Goal: Communication & Community: Ask a question

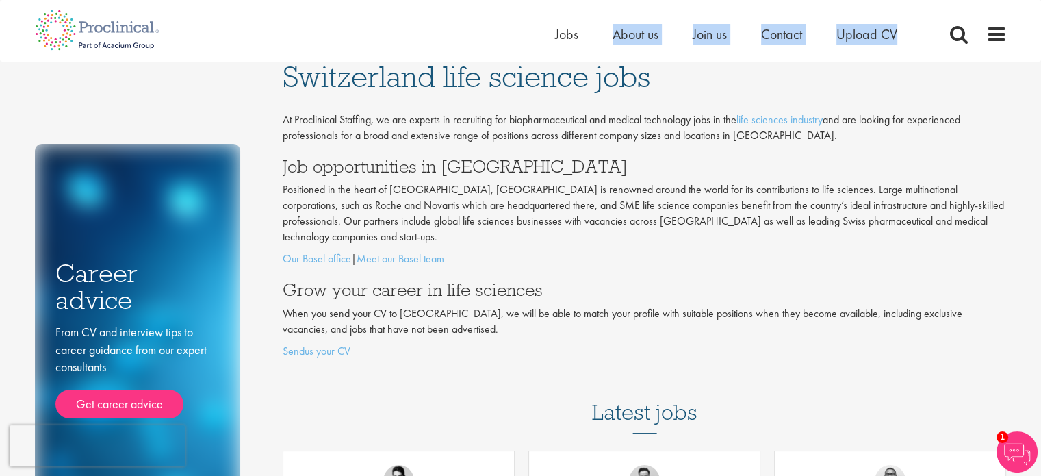
drag, startPoint x: 589, startPoint y: 35, endPoint x: 580, endPoint y: 25, distance: 13.6
click at [582, 27] on ul "Home Jobs About us Join us Contact Upload CV" at bounding box center [743, 34] width 377 height 21
drag, startPoint x: 569, startPoint y: 18, endPoint x: 565, endPoint y: 26, distance: 8.3
click at [569, 18] on div "Home Jobs About us Join us Contact Upload CV" at bounding box center [516, 25] width 982 height 51
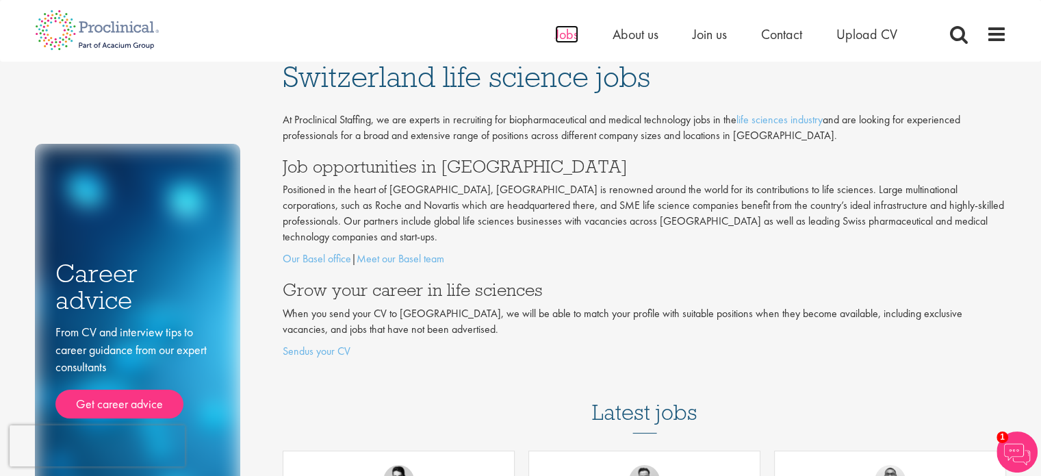
click at [565, 26] on span "Jobs" at bounding box center [566, 34] width 23 height 18
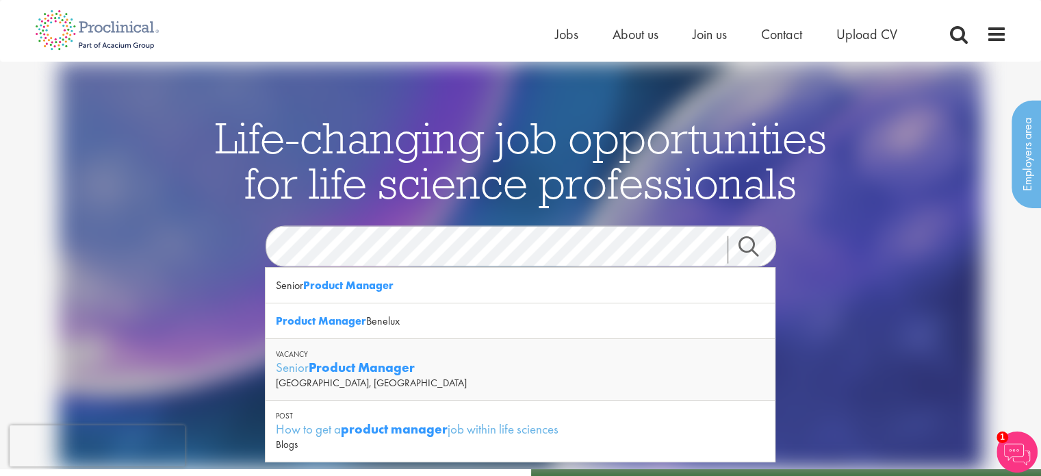
click at [750, 251] on link "Search" at bounding box center [757, 249] width 59 height 27
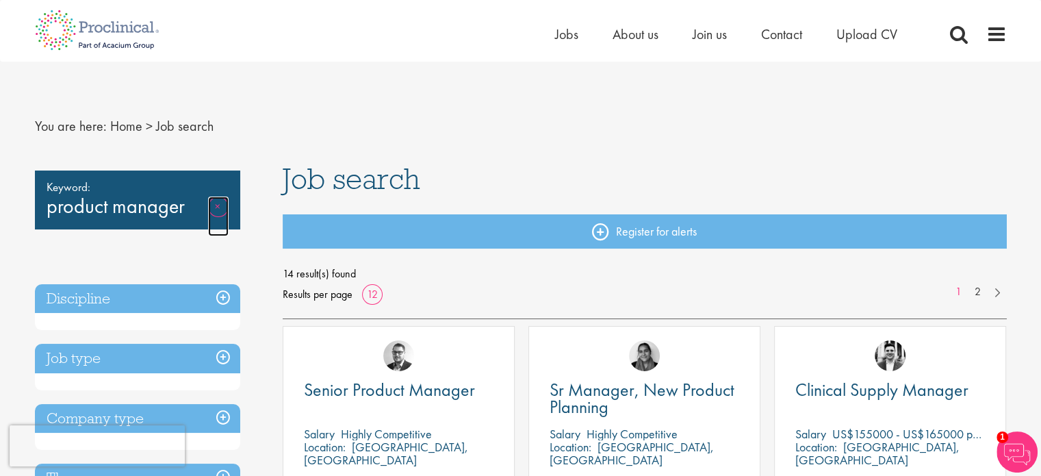
click at [222, 208] on link "Remove" at bounding box center [218, 216] width 21 height 40
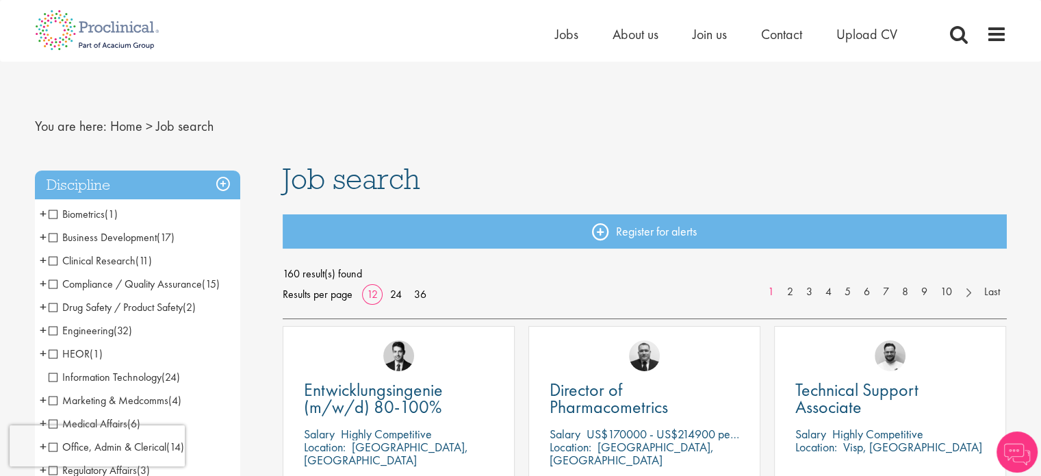
click at [57, 238] on span "Business Development" at bounding box center [103, 237] width 108 height 14
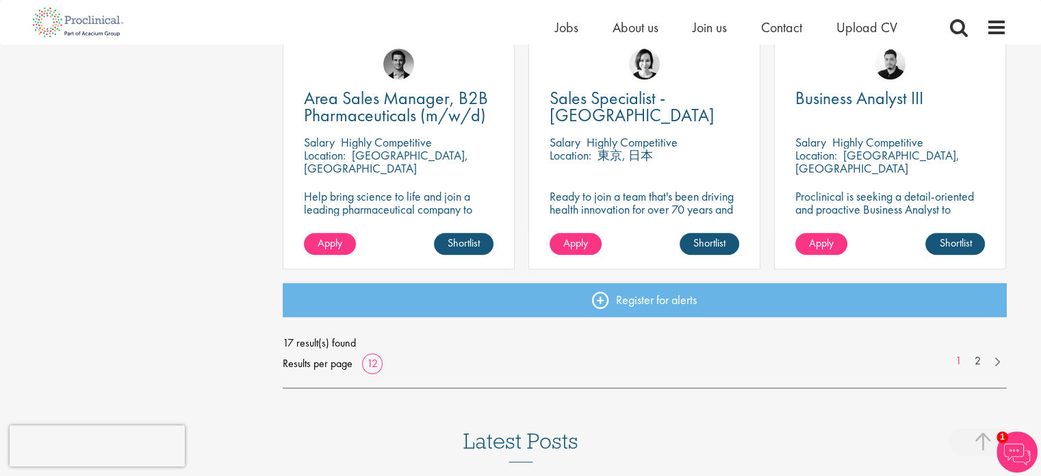
scroll to position [1027, 0]
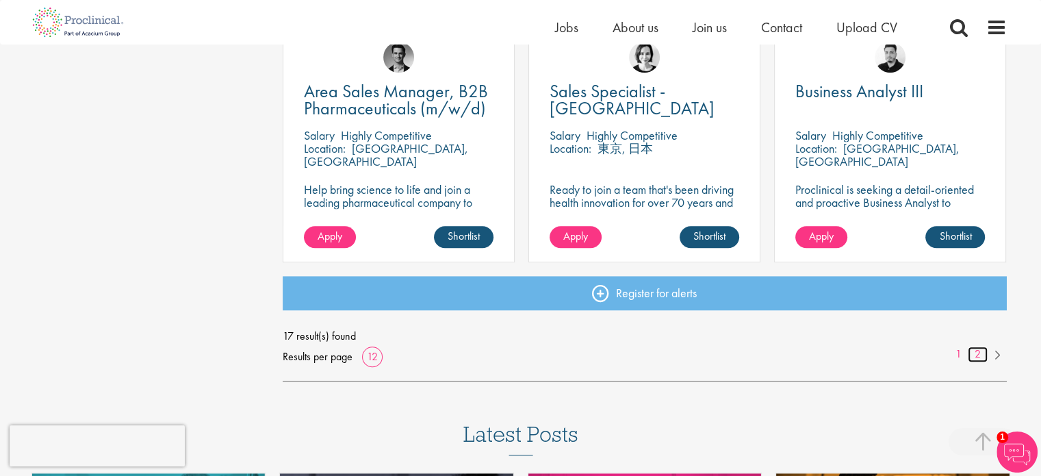
click at [980, 359] on link "2" at bounding box center [978, 354] width 20 height 16
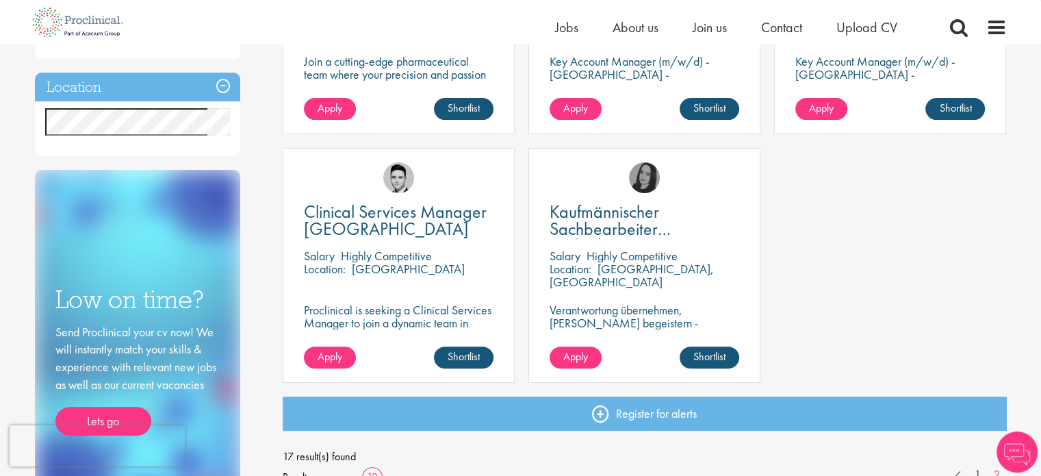
scroll to position [411, 0]
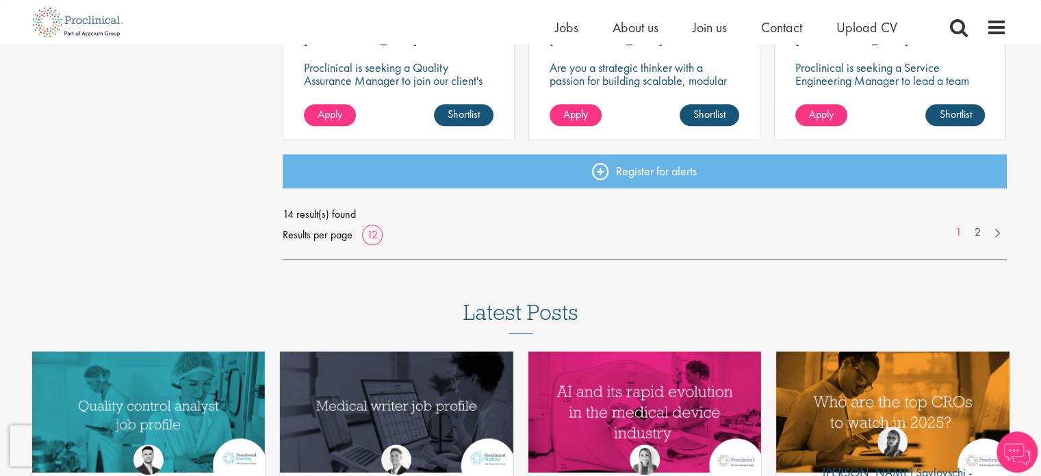
scroll to position [1095, 0]
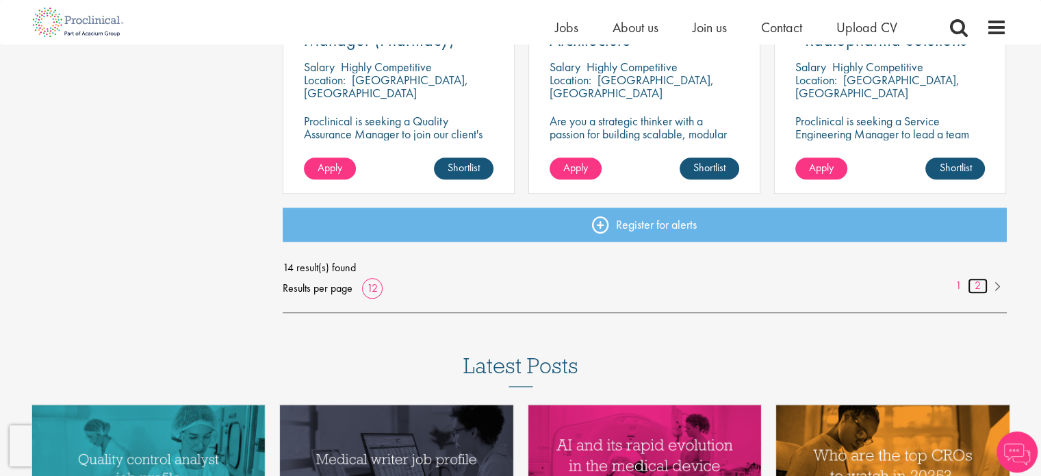
click at [975, 288] on link "2" at bounding box center [978, 286] width 20 height 16
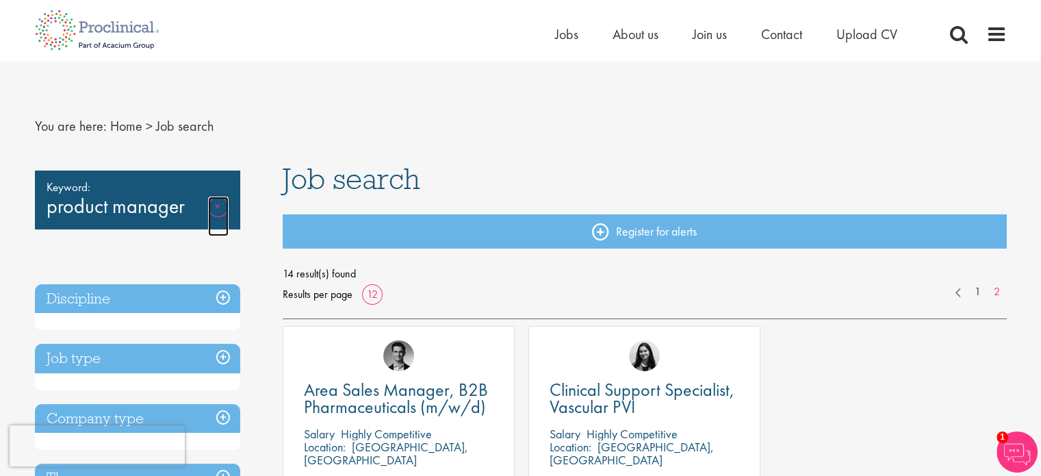
click at [218, 204] on link "Remove" at bounding box center [218, 216] width 21 height 40
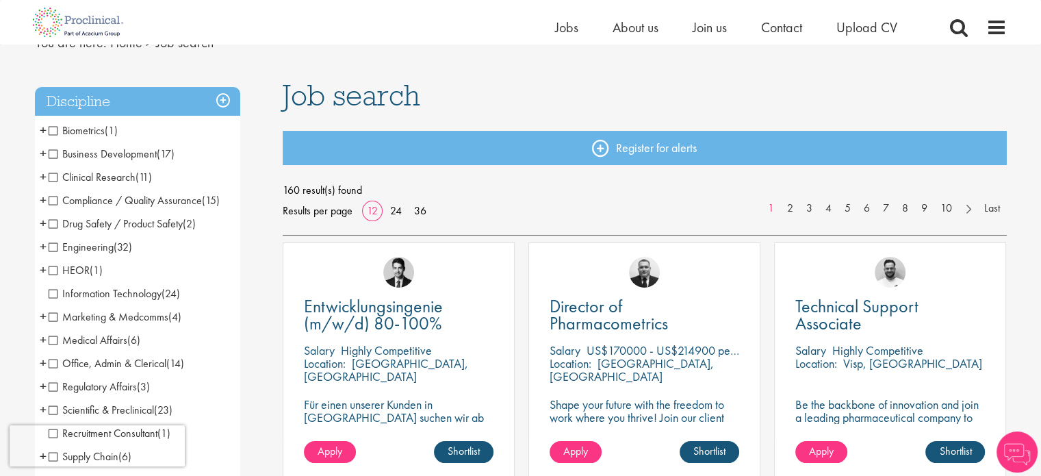
scroll to position [68, 0]
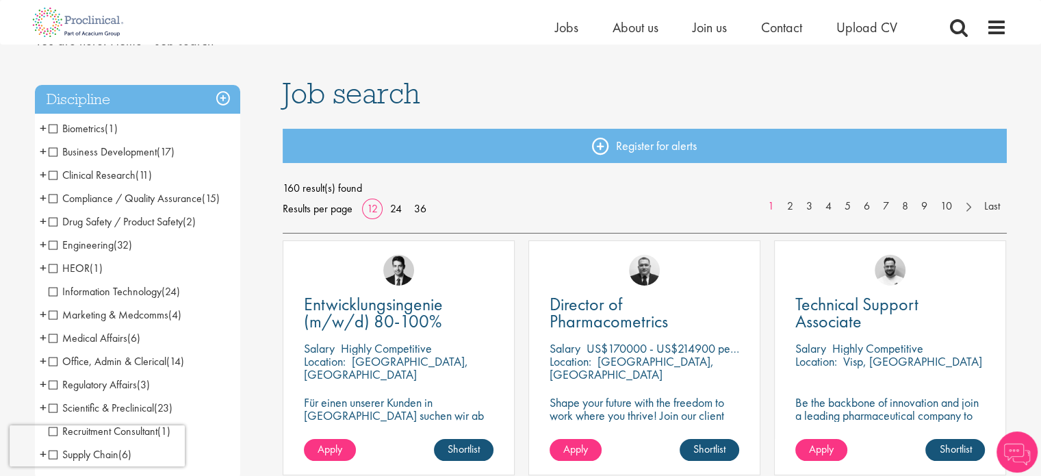
click at [51, 227] on span "Drug Safety / Product Safety" at bounding box center [116, 221] width 134 height 14
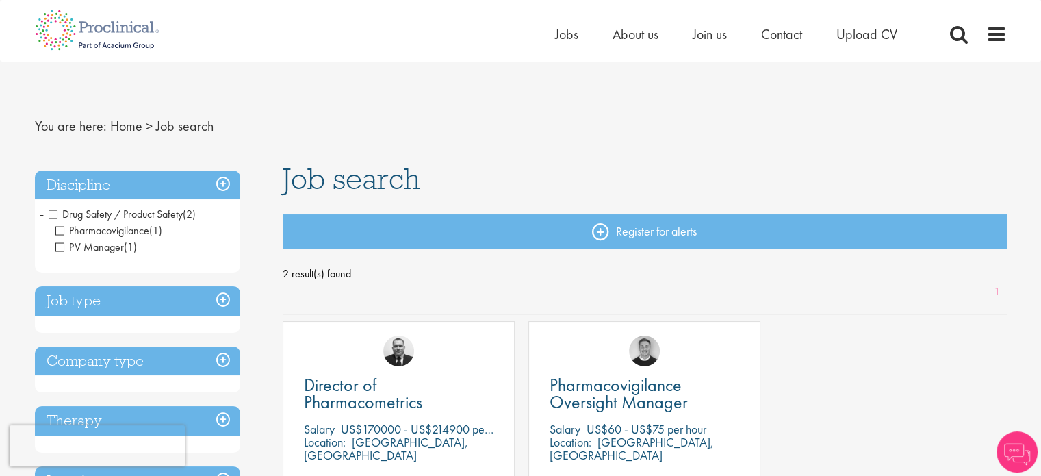
click at [222, 178] on h3 "Discipline" at bounding box center [137, 184] width 205 height 29
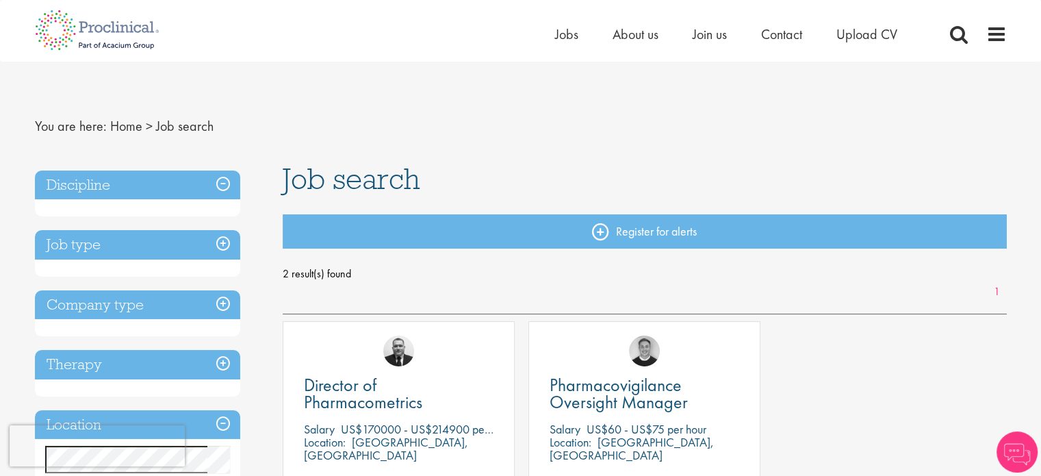
click at [222, 178] on h3 "Discipline" at bounding box center [137, 184] width 205 height 29
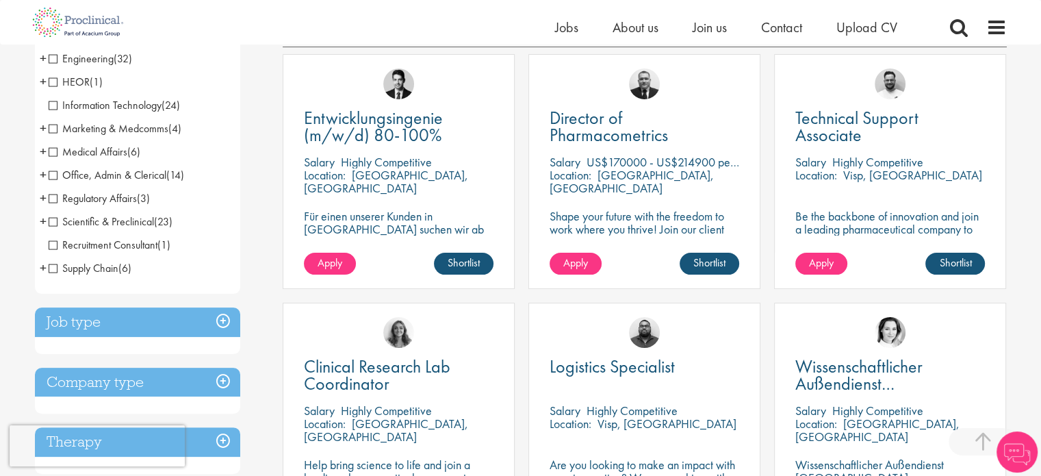
scroll to position [205, 0]
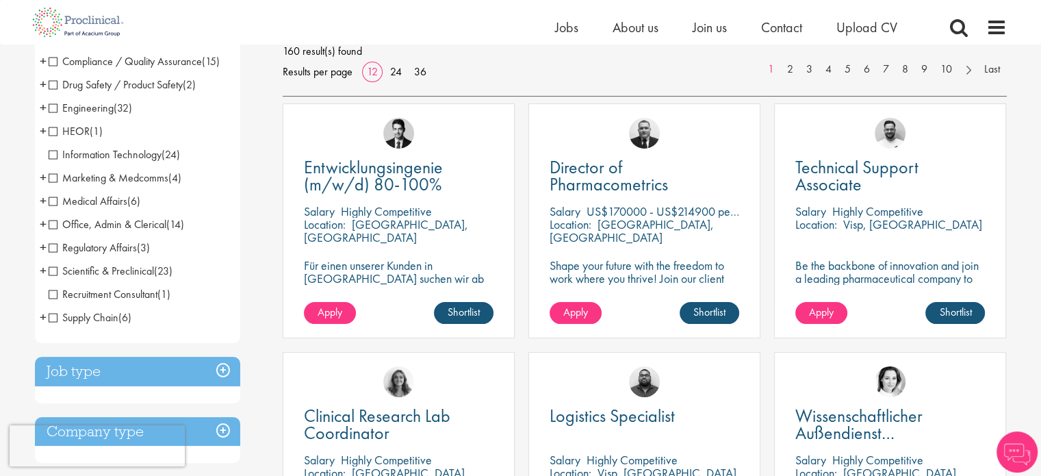
click at [54, 180] on span "Marketing & Medcomms" at bounding box center [109, 177] width 120 height 14
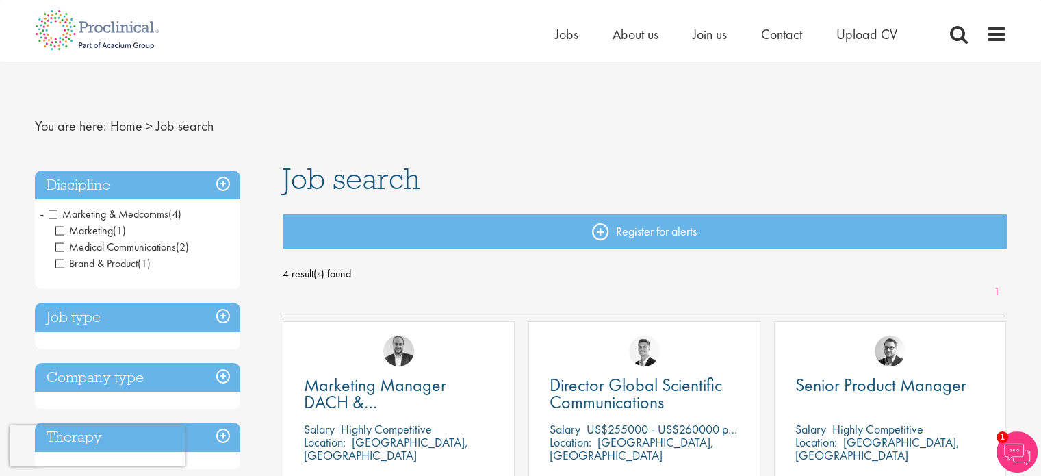
click at [55, 212] on span "Marketing & Medcomms" at bounding box center [109, 214] width 120 height 14
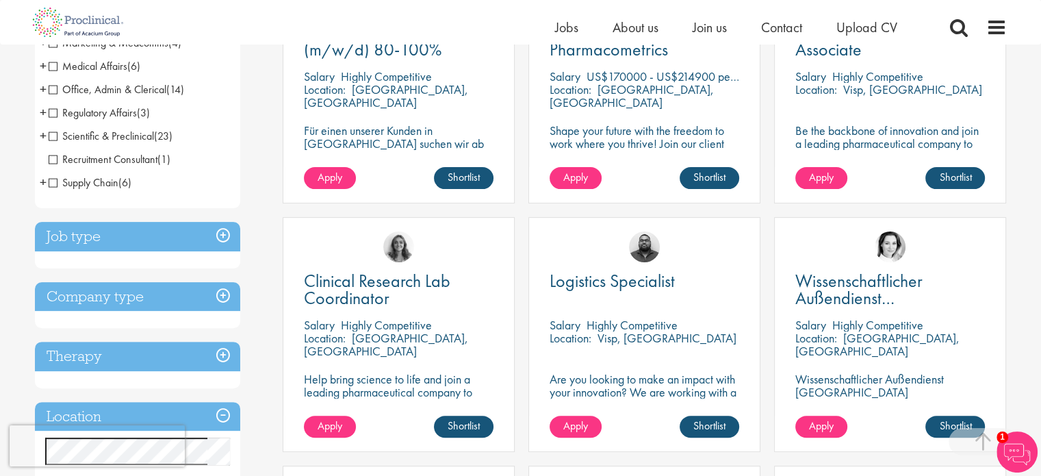
scroll to position [342, 0]
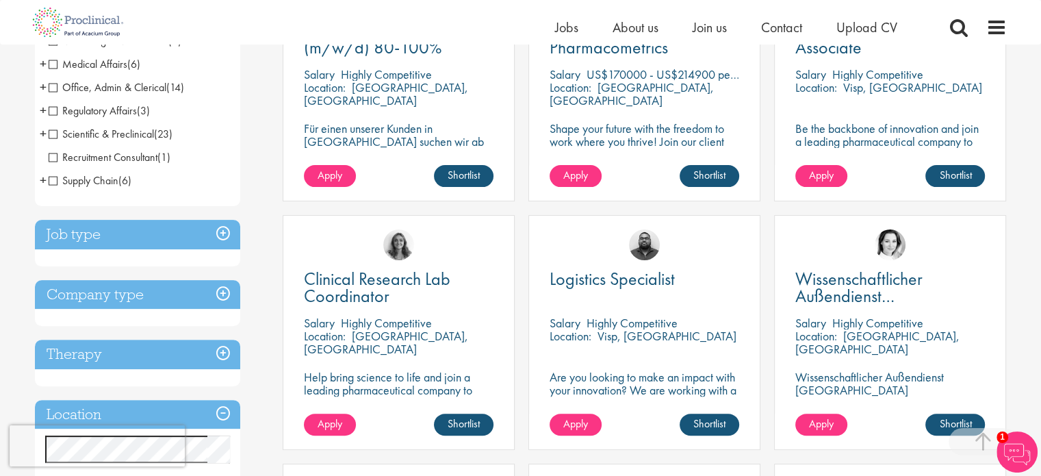
click at [56, 136] on span "Scientific & Preclinical" at bounding box center [101, 134] width 105 height 14
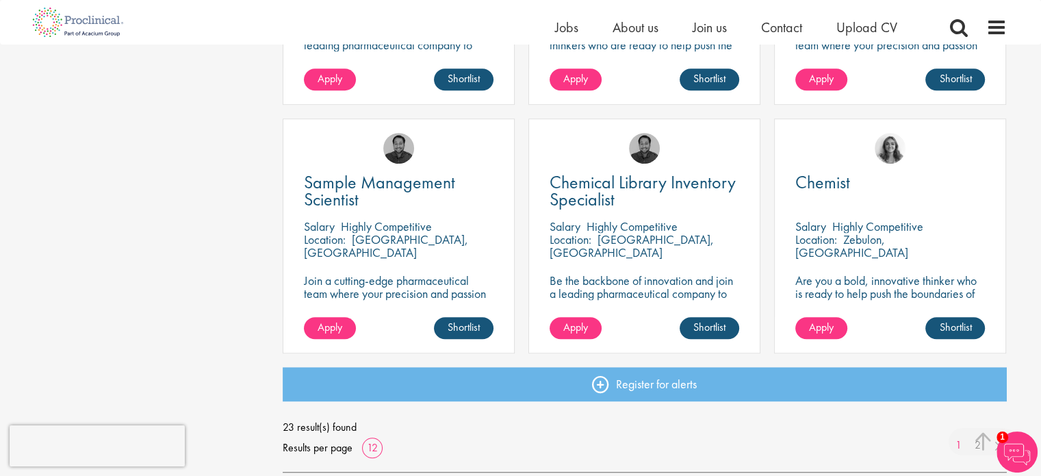
scroll to position [1232, 0]
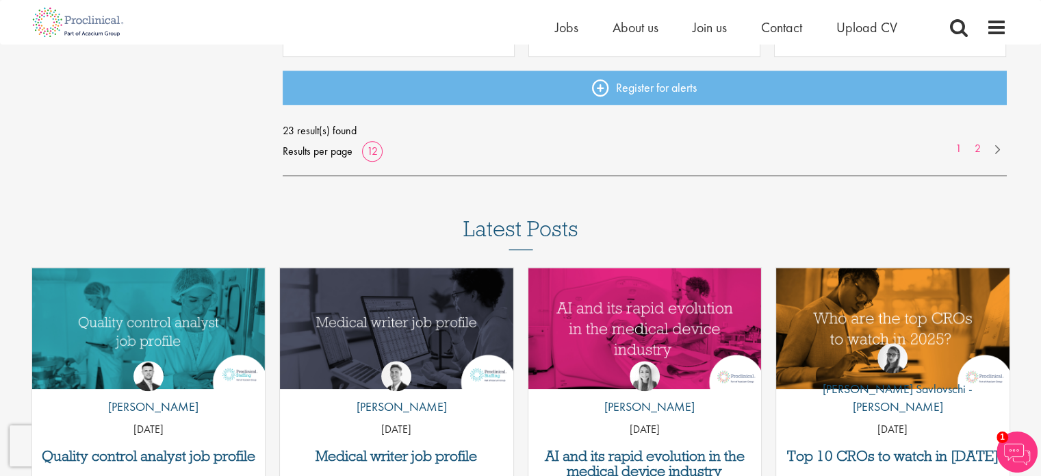
click at [980, 146] on div "23 result(s) found Results per page 12 1 2" at bounding box center [645, 140] width 724 height 41
click at [980, 146] on link "2" at bounding box center [978, 149] width 20 height 16
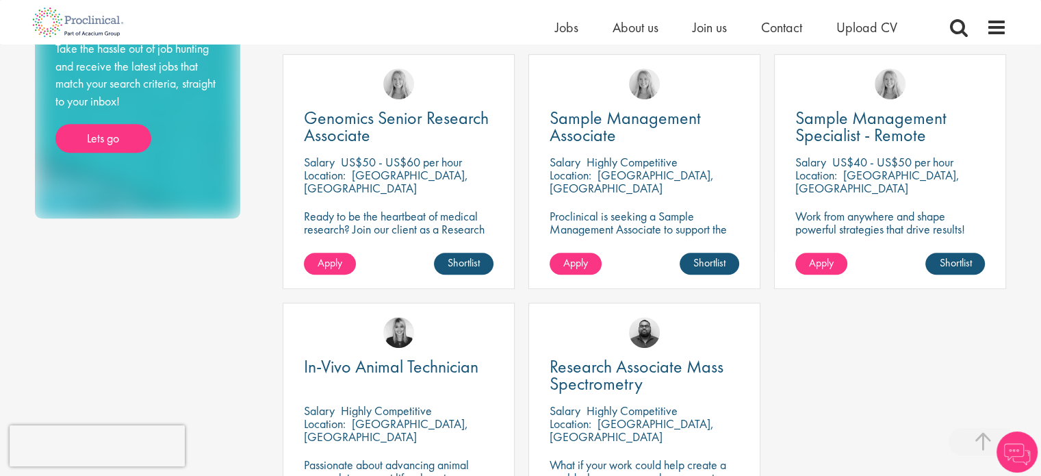
scroll to position [411, 0]
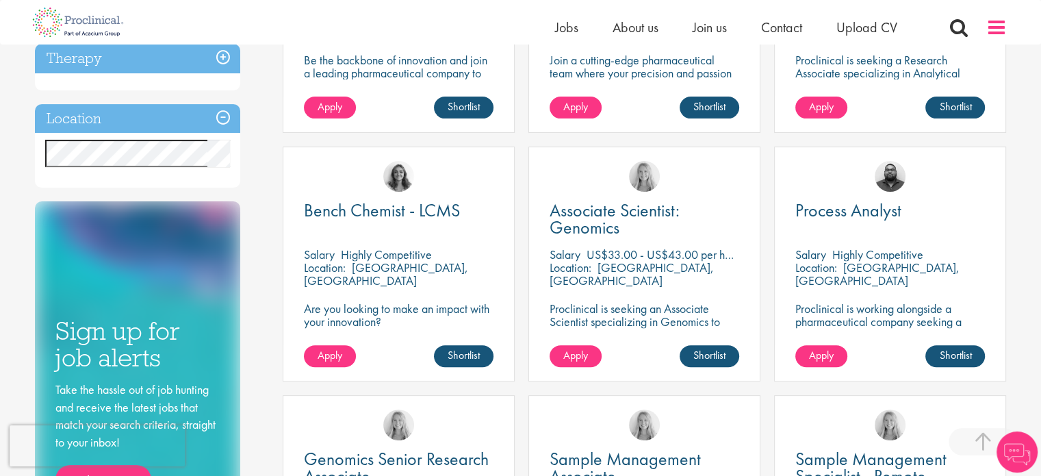
click at [991, 29] on span at bounding box center [997, 27] width 21 height 21
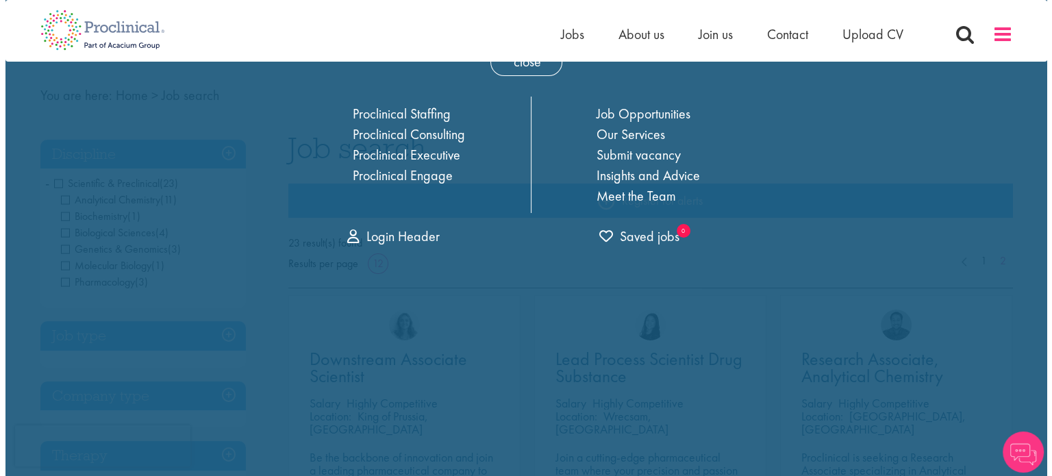
scroll to position [0, 0]
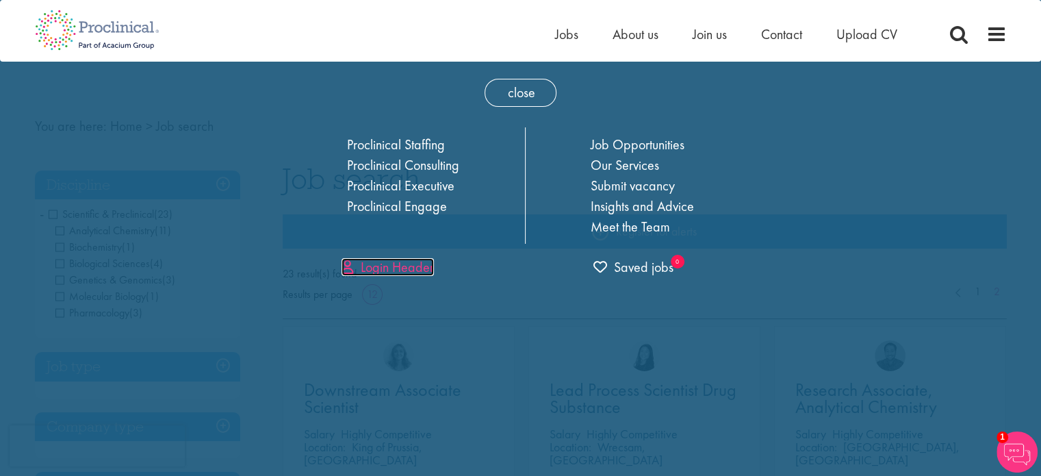
click at [422, 266] on link "Login Header" at bounding box center [388, 267] width 92 height 18
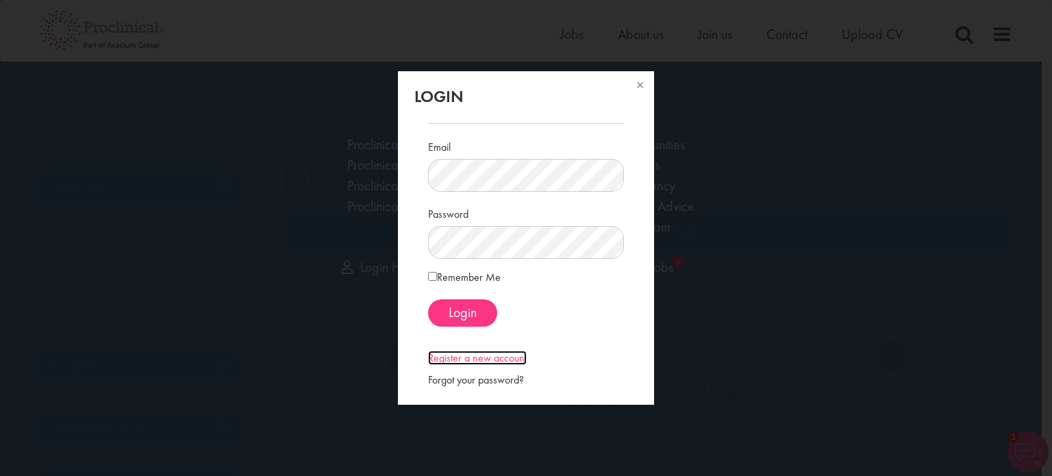
click at [463, 364] on link "Register a new account" at bounding box center [477, 358] width 99 height 14
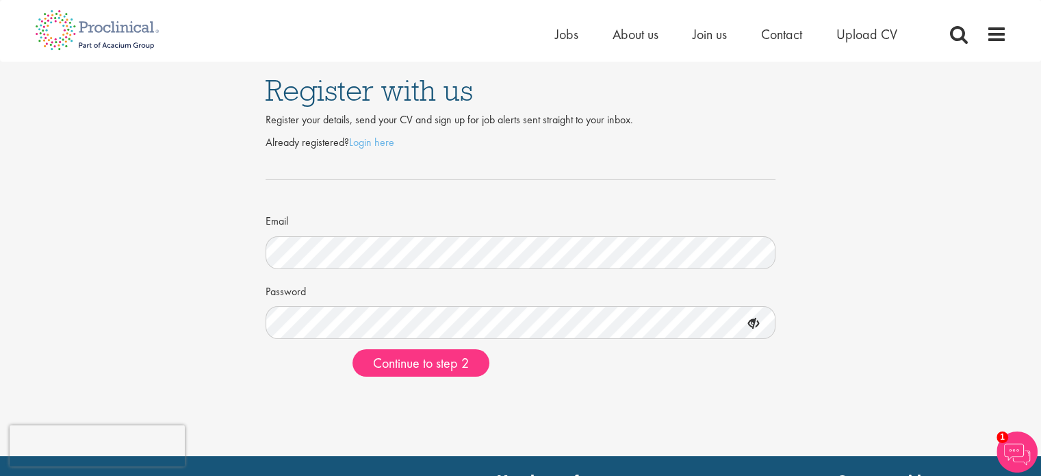
click at [755, 316] on icon at bounding box center [753, 323] width 23 height 23
click at [411, 366] on span "Continue to step 2" at bounding box center [421, 363] width 96 height 18
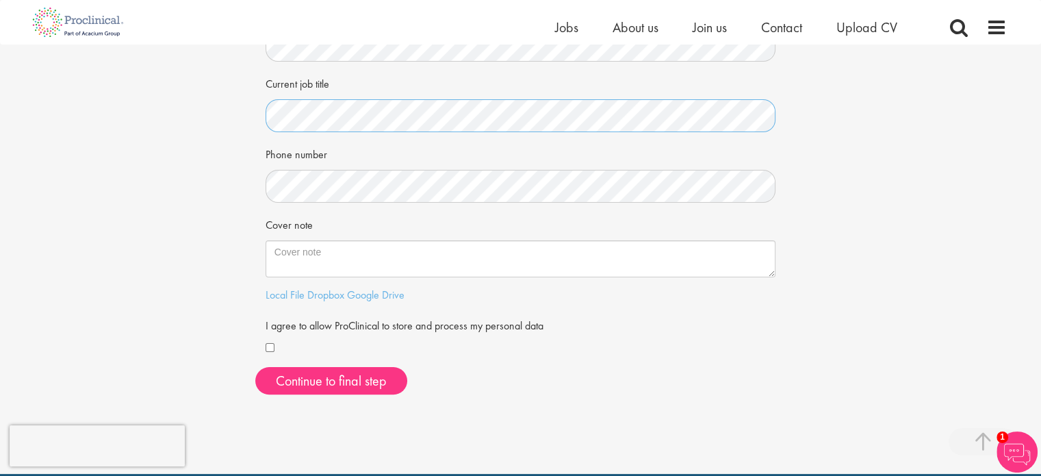
scroll to position [274, 0]
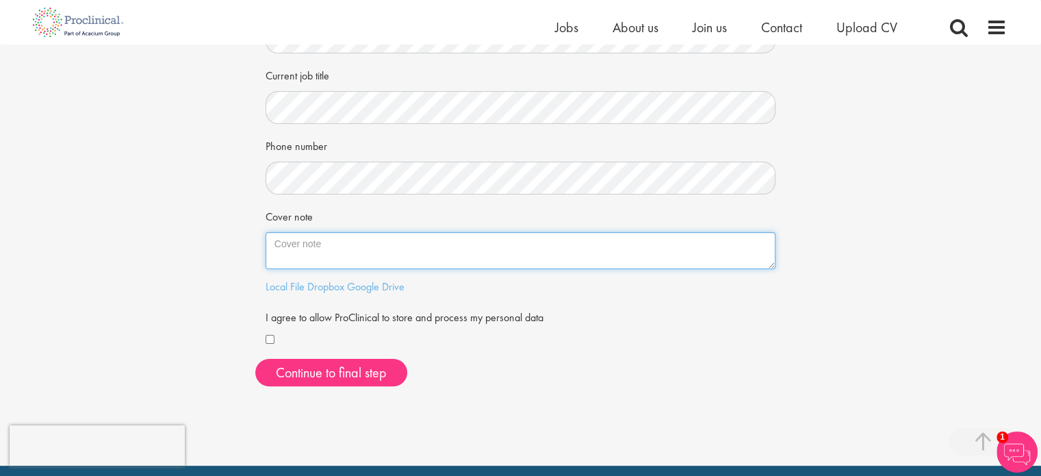
click at [301, 250] on textarea "Cover note" at bounding box center [521, 250] width 511 height 37
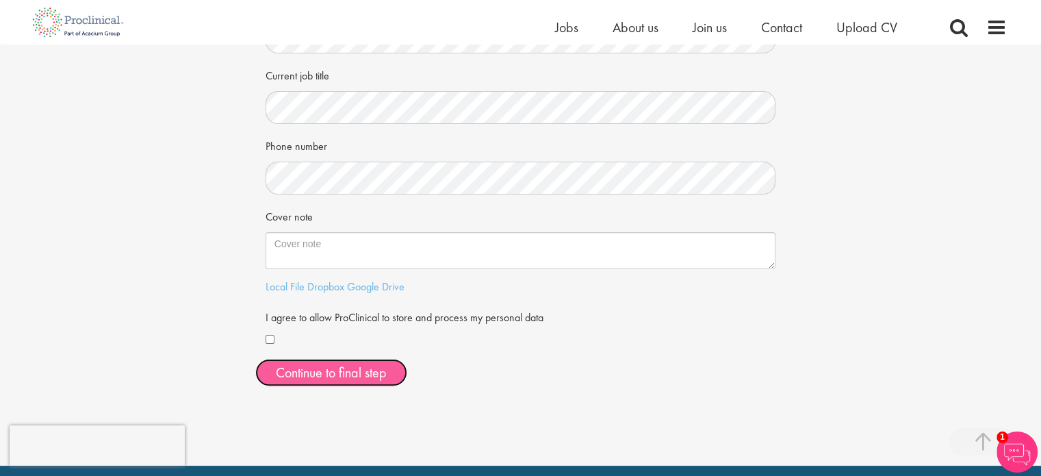
click at [348, 381] on button "Continue to final step" at bounding box center [331, 372] width 152 height 27
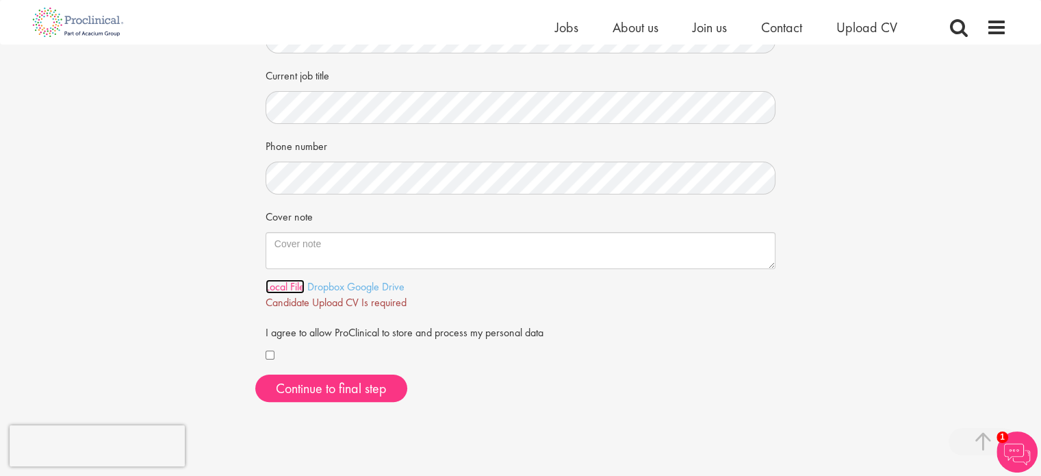
click at [280, 286] on link "Local File" at bounding box center [285, 286] width 39 height 14
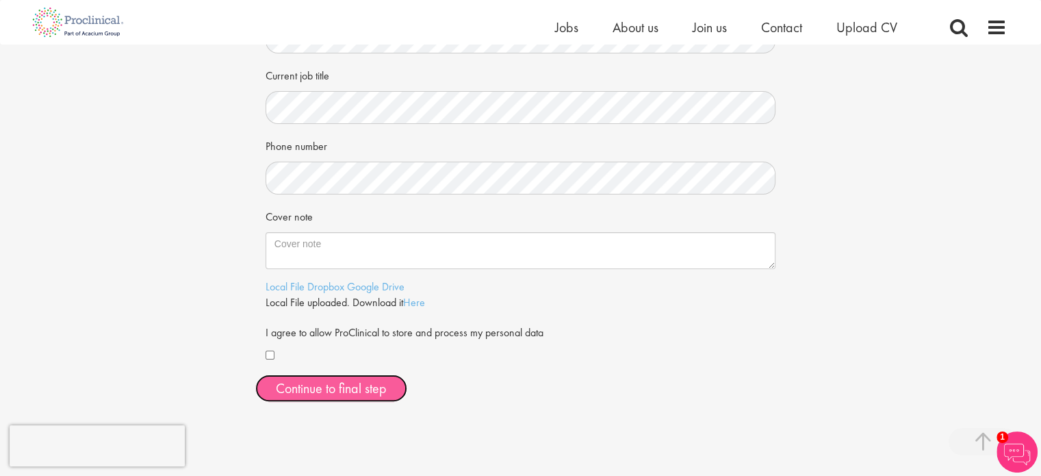
click at [313, 391] on span "Continue to final step" at bounding box center [331, 388] width 111 height 18
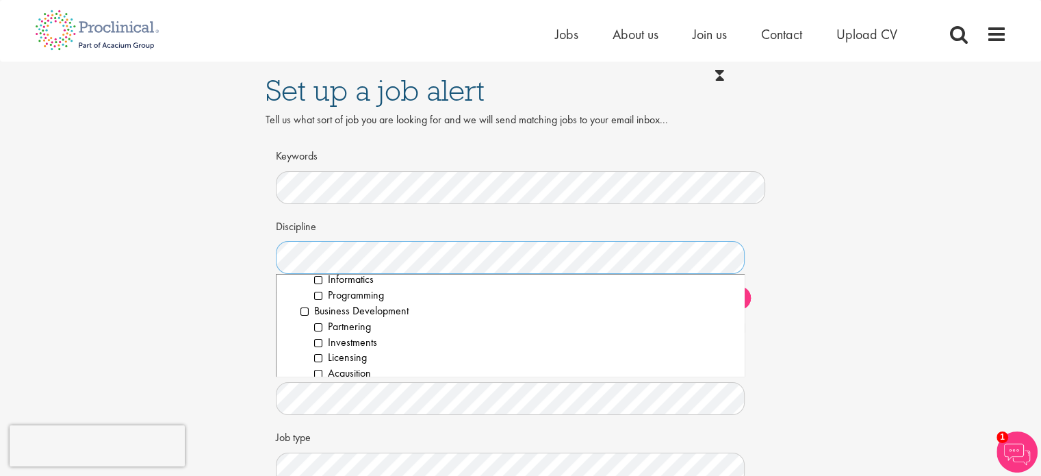
scroll to position [137, 0]
click at [307, 303] on li "Business Development" at bounding box center [518, 309] width 434 height 16
click at [313, 298] on ol "Pharmacovigilance Product Vigilance PV Physician PV Manager PV Officer/Associat…" at bounding box center [518, 353] width 434 height 125
click at [320, 298] on li "Pharmacovigilance" at bounding box center [524, 299] width 420 height 16
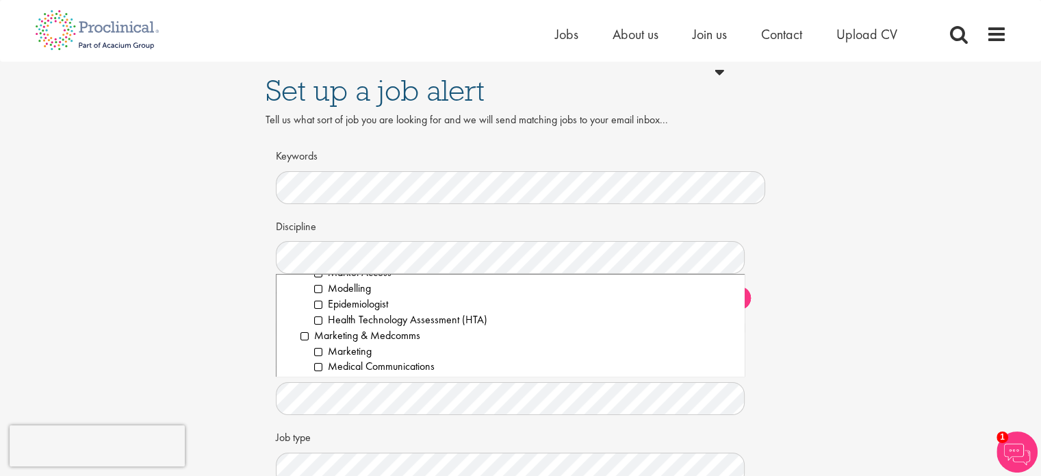
scroll to position [1027, 0]
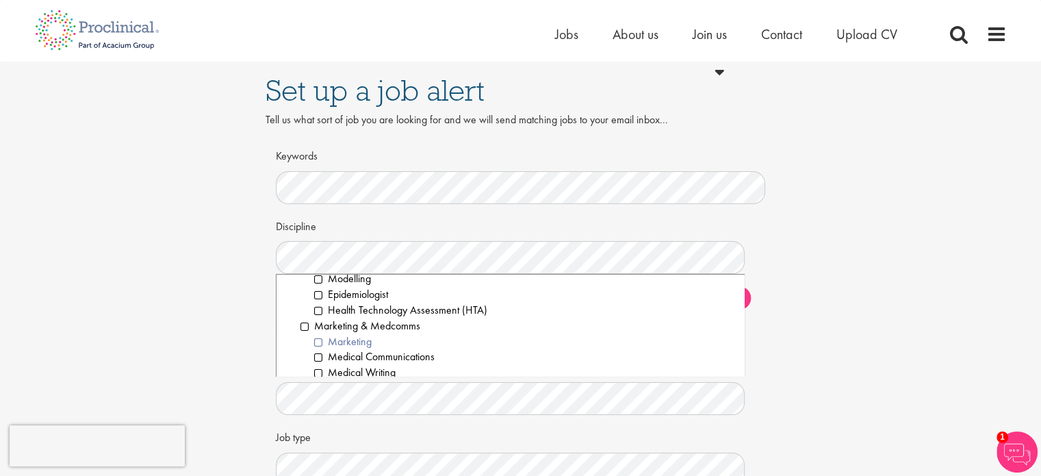
click at [322, 346] on li "Marketing" at bounding box center [524, 342] width 420 height 16
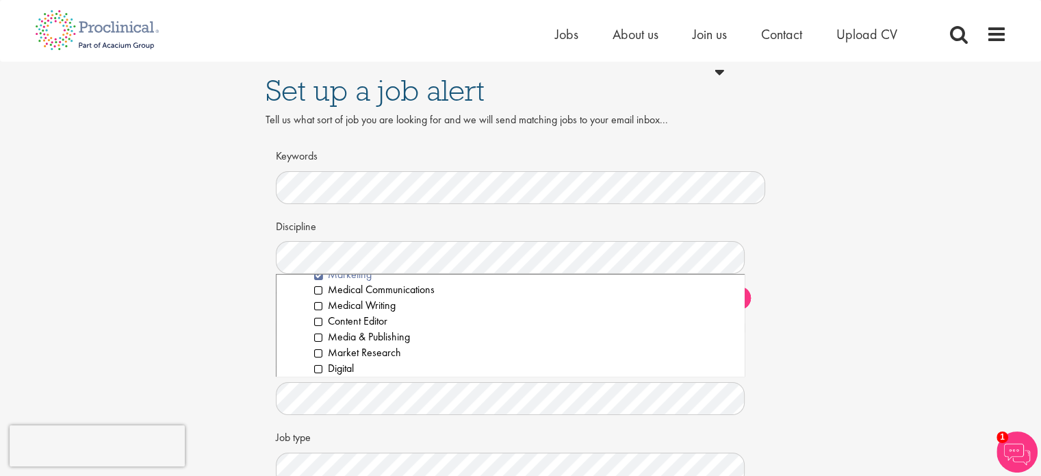
scroll to position [1095, 0]
click at [318, 371] on li "Digital" at bounding box center [524, 367] width 420 height 16
click at [321, 314] on li "Brand & Product" at bounding box center [524, 315] width 420 height 16
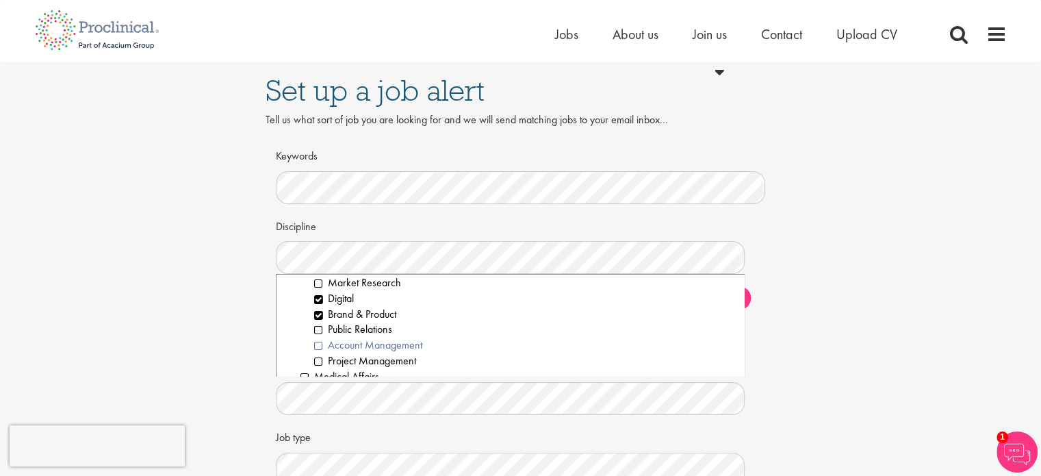
click at [320, 346] on li "Account Management" at bounding box center [524, 346] width 420 height 16
click at [318, 366] on li "Project Management" at bounding box center [524, 361] width 420 height 16
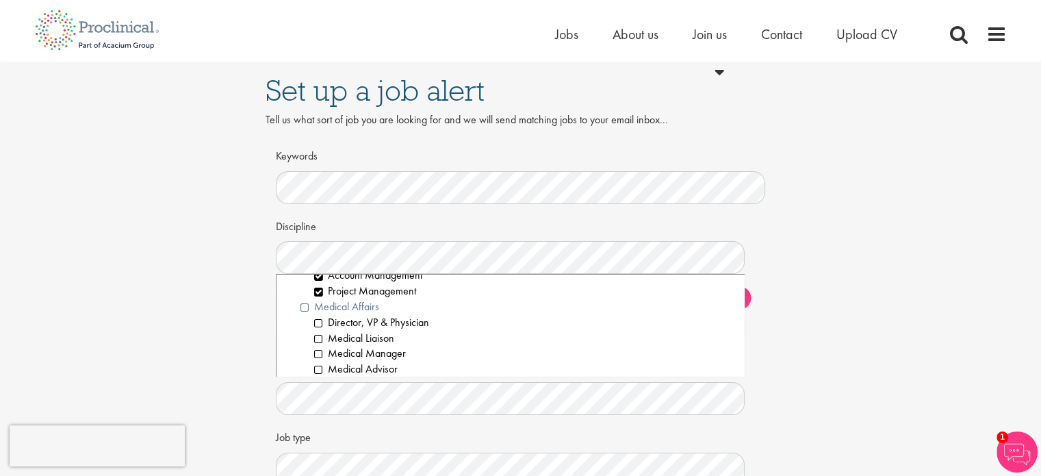
scroll to position [1232, 0]
click at [352, 336] on li "Medical Liaison" at bounding box center [524, 340] width 420 height 16
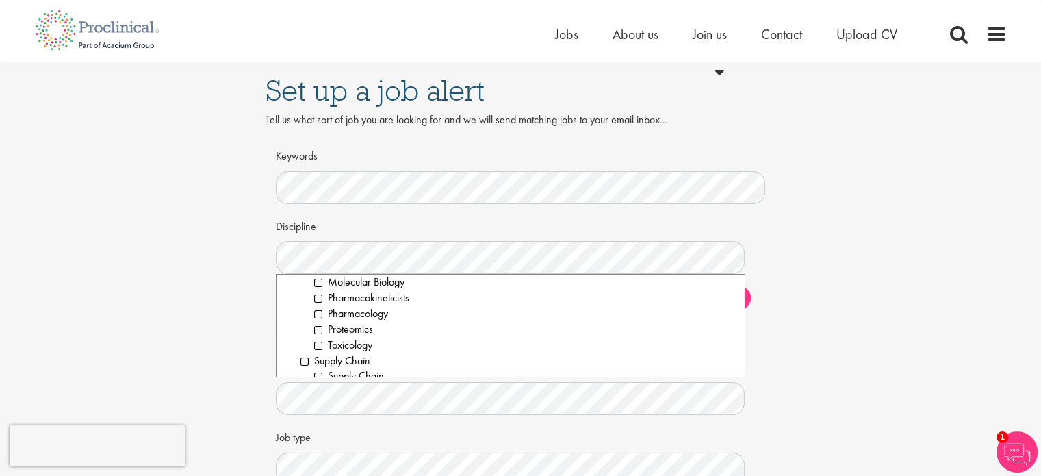
scroll to position [1917, 0]
click at [319, 314] on li "Pharmacology" at bounding box center [524, 312] width 420 height 16
click at [322, 338] on li "Medicinal Chemistry" at bounding box center [524, 333] width 420 height 16
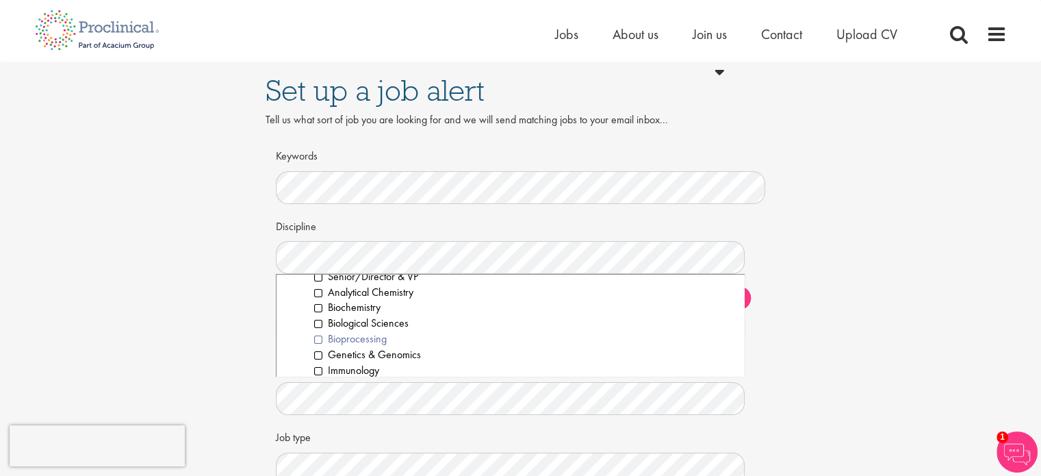
click at [320, 342] on li "Bioprocessing" at bounding box center [524, 339] width 420 height 16
click at [318, 304] on li "Biochemistry" at bounding box center [524, 308] width 420 height 16
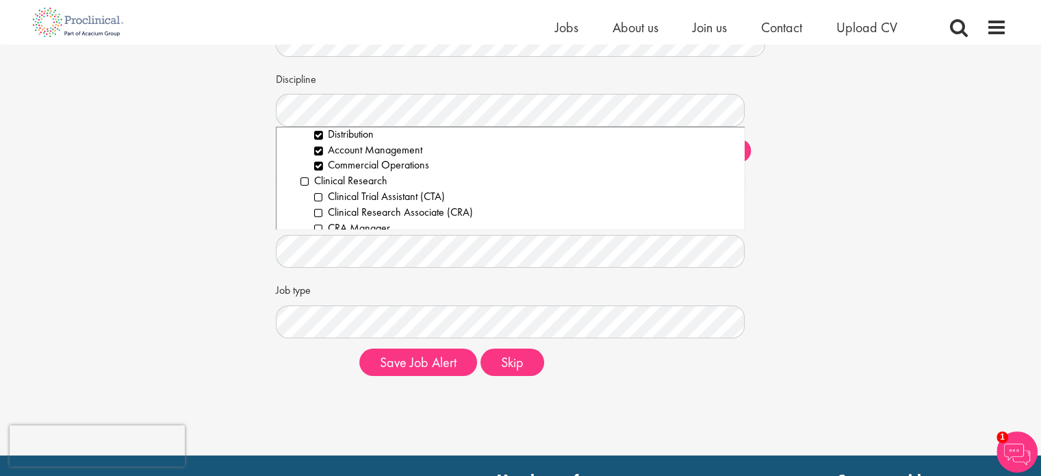
scroll to position [137, 0]
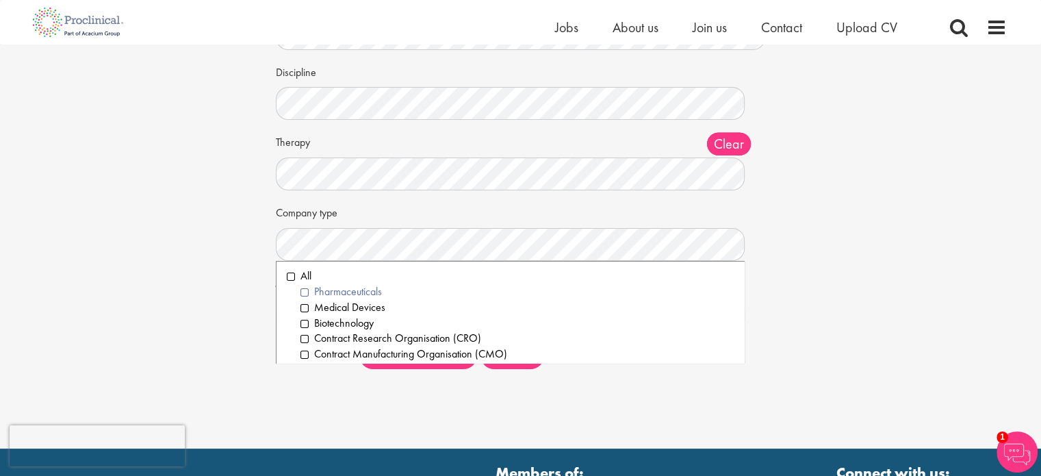
click at [303, 288] on li "Pharmaceuticals" at bounding box center [518, 292] width 434 height 16
click at [305, 303] on li "Medical Devices" at bounding box center [518, 308] width 434 height 16
click at [307, 316] on li "Biotechnology" at bounding box center [518, 324] width 434 height 16
click at [293, 272] on li "All" at bounding box center [511, 276] width 448 height 16
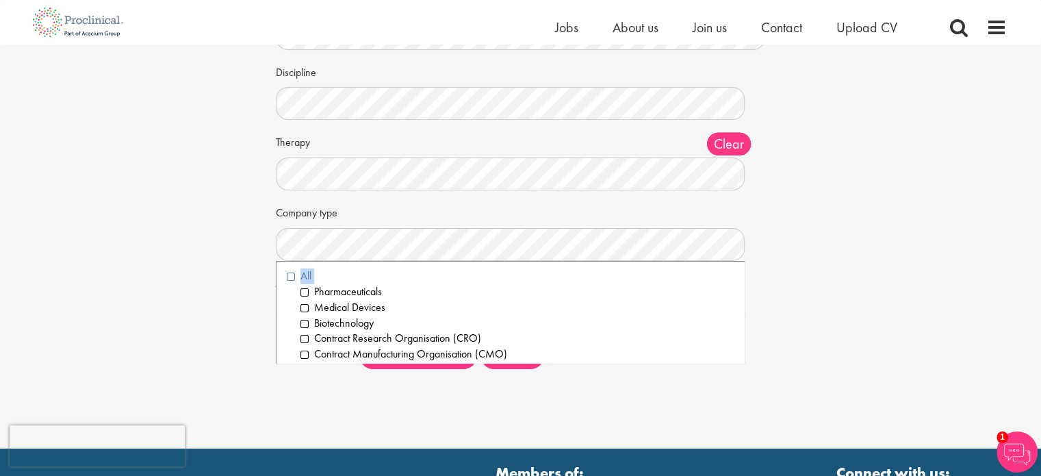
click at [293, 272] on li "All" at bounding box center [511, 276] width 448 height 16
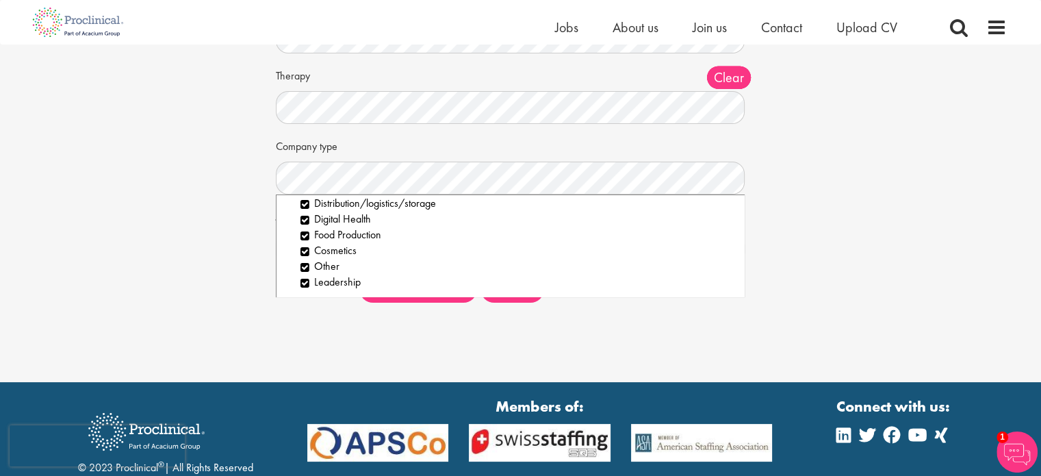
scroll to position [205, 0]
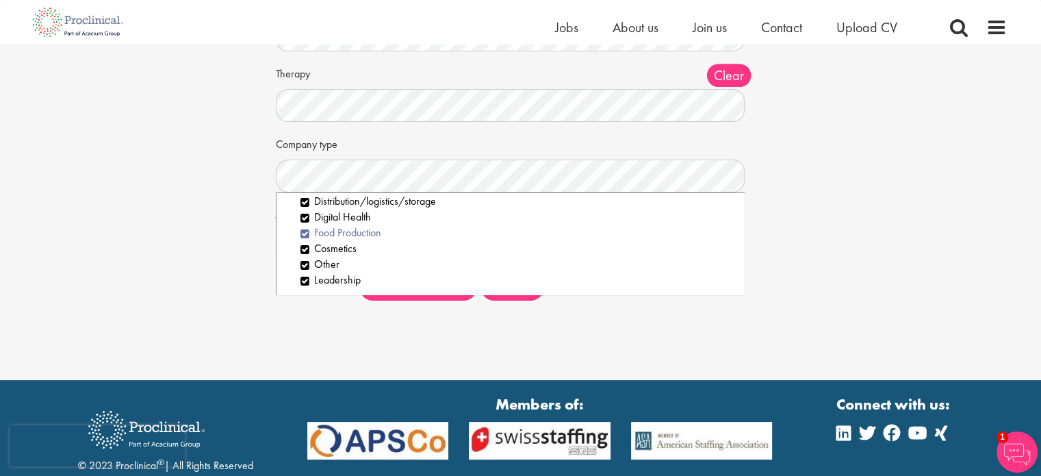
click at [302, 231] on li "Food Production" at bounding box center [518, 233] width 434 height 16
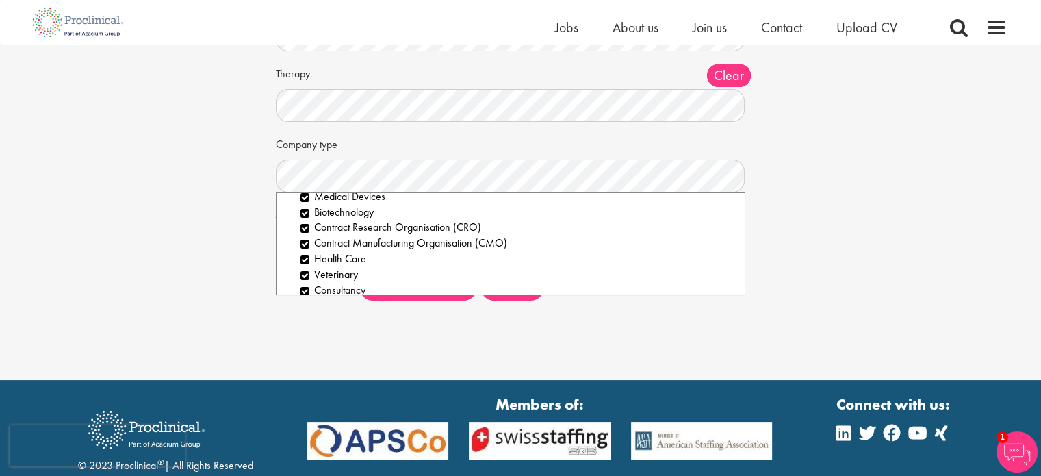
scroll to position [41, 0]
click at [245, 229] on div "Set up a job alert Tell us what sort of job you are looking for and we will sen…" at bounding box center [521, 75] width 1062 height 472
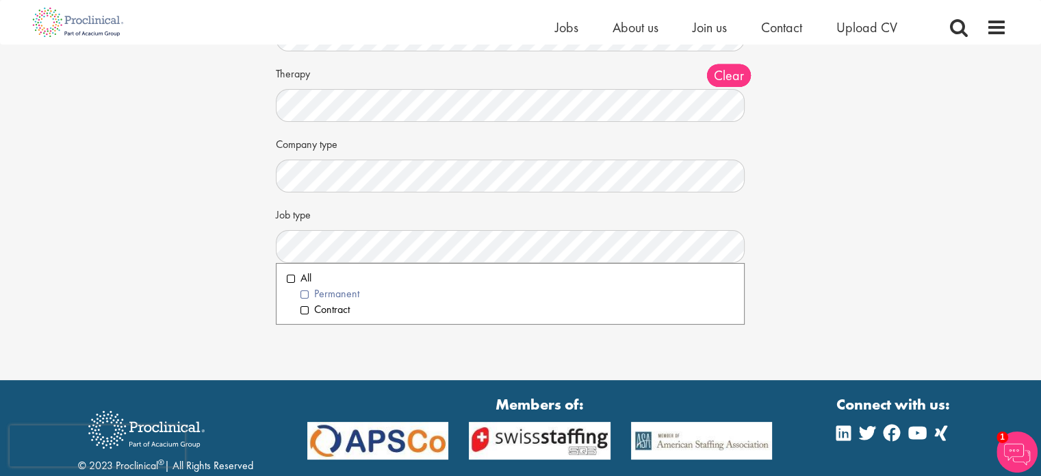
click at [304, 294] on li "Permanent" at bounding box center [518, 294] width 434 height 16
click at [303, 306] on li "Contract" at bounding box center [518, 310] width 434 height 16
click at [211, 296] on div "Set up a job alert Tell us what sort of job you are looking for and we will sen…" at bounding box center [521, 75] width 1062 height 472
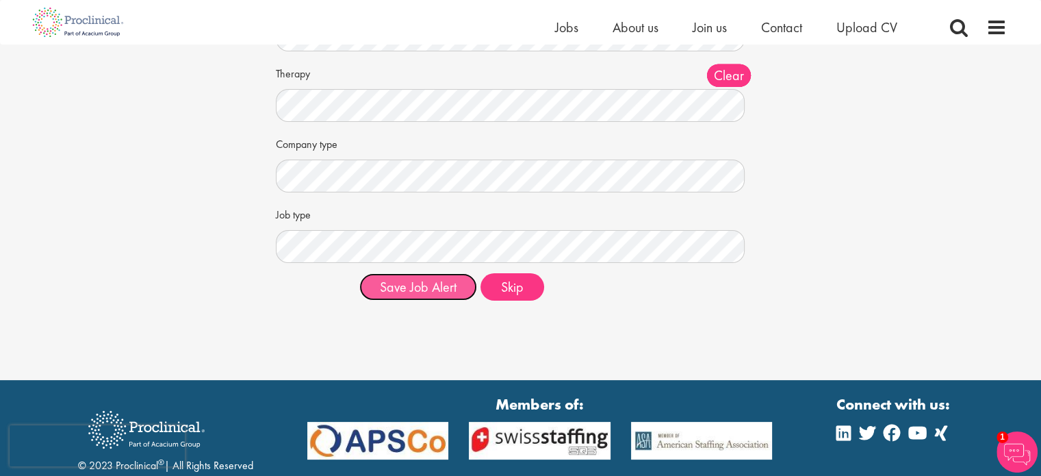
click at [407, 286] on button "Save Job Alert" at bounding box center [418, 286] width 118 height 27
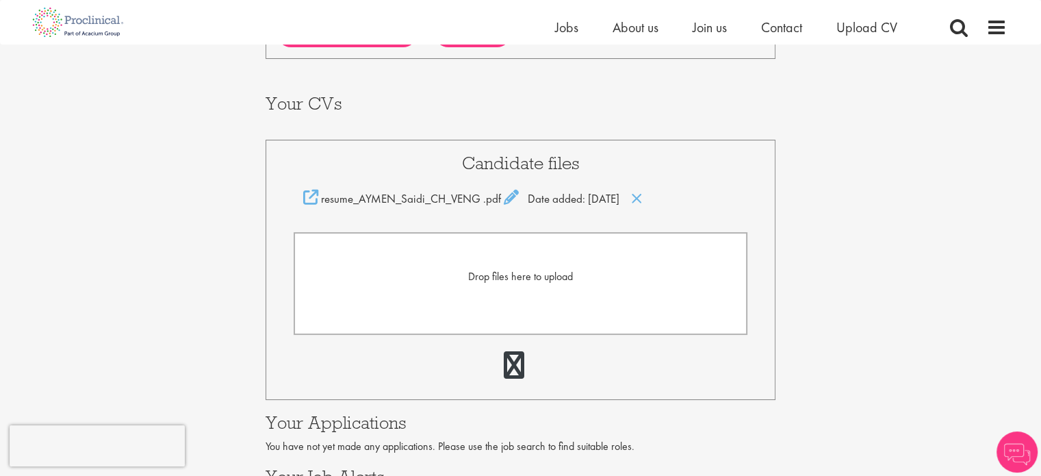
scroll to position [274, 0]
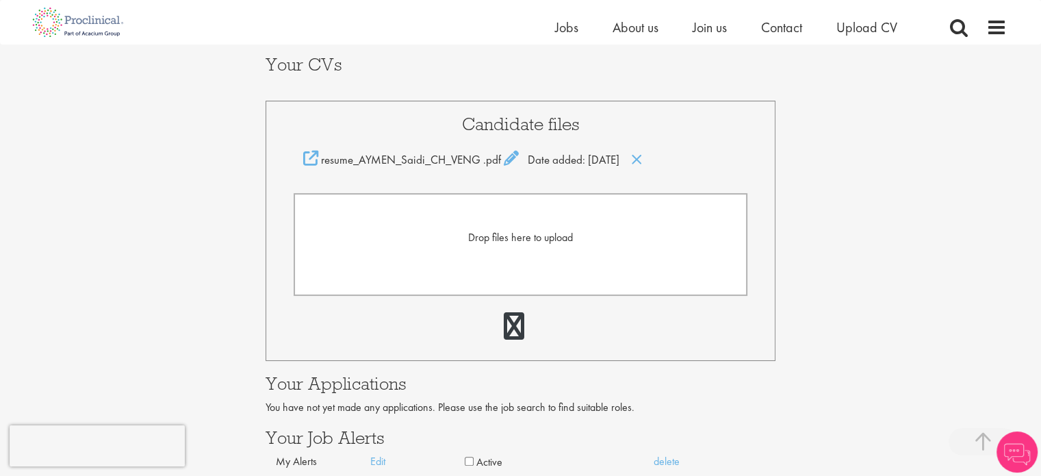
click at [520, 248] on form "Drop files here to upload" at bounding box center [521, 244] width 455 height 103
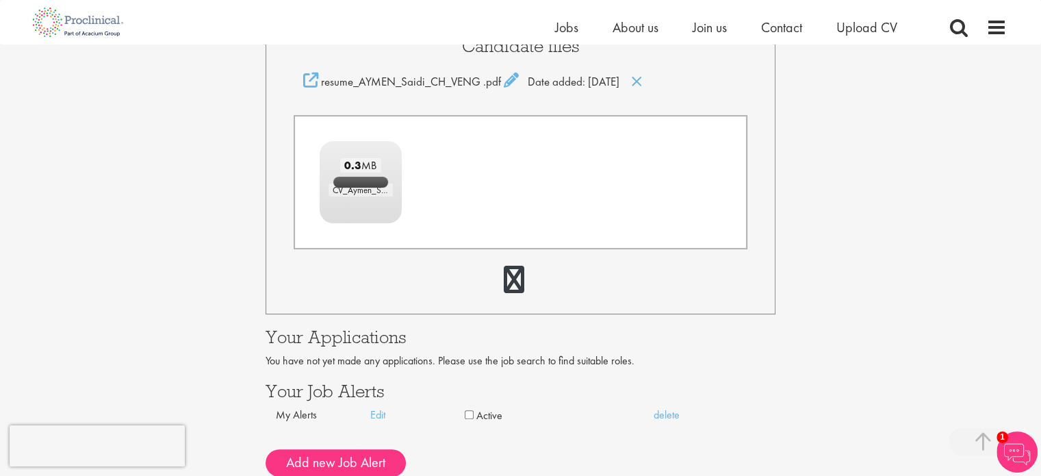
scroll to position [548, 0]
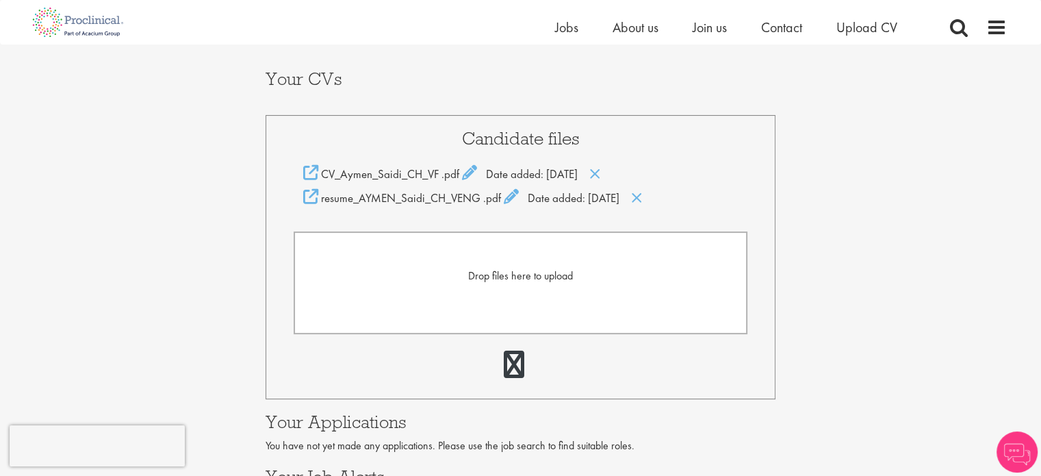
scroll to position [274, 0]
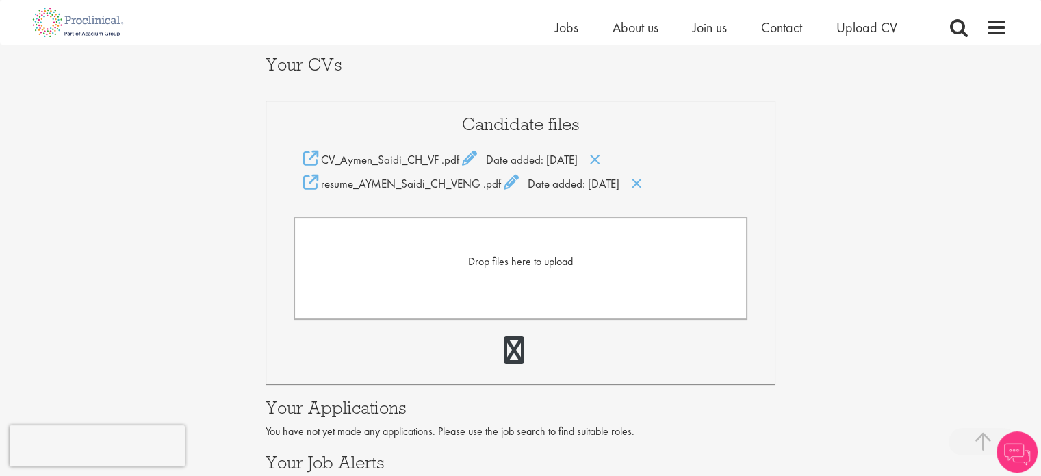
click at [424, 256] on div "Drop files here to upload" at bounding box center [521, 262] width 424 height 16
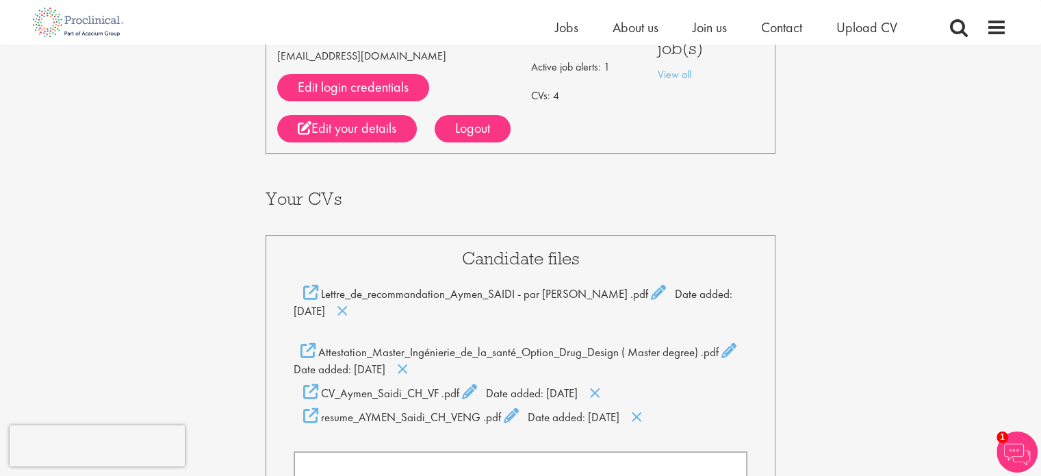
scroll to position [137, 0]
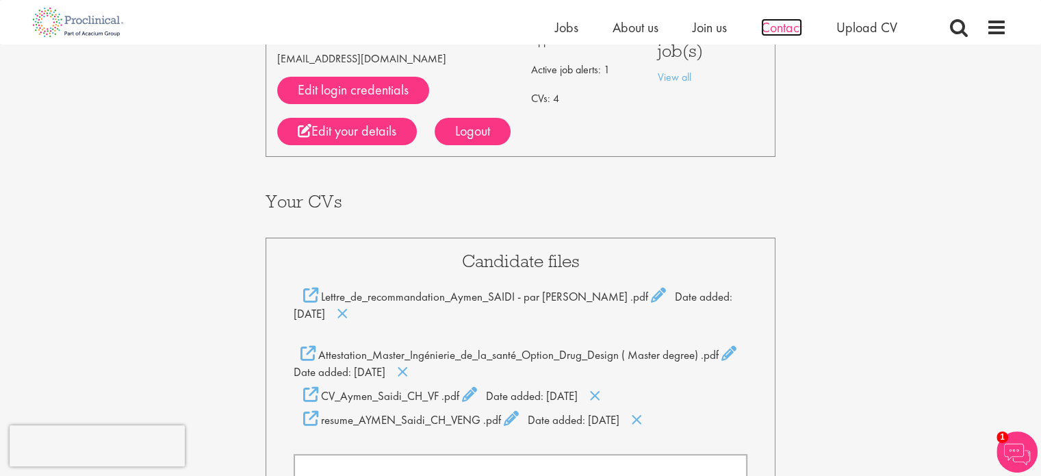
click at [794, 27] on span "Contact" at bounding box center [781, 27] width 41 height 18
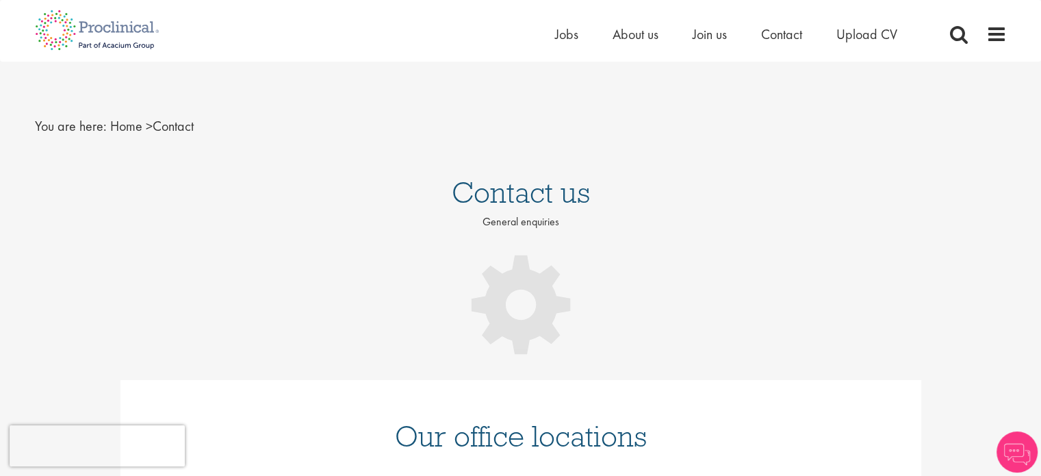
click at [822, 29] on ul "Home Jobs About us Join us Contact Upload CV" at bounding box center [743, 34] width 377 height 21
click at [835, 30] on ul "Home Jobs About us Join us Contact Upload CV" at bounding box center [743, 34] width 377 height 21
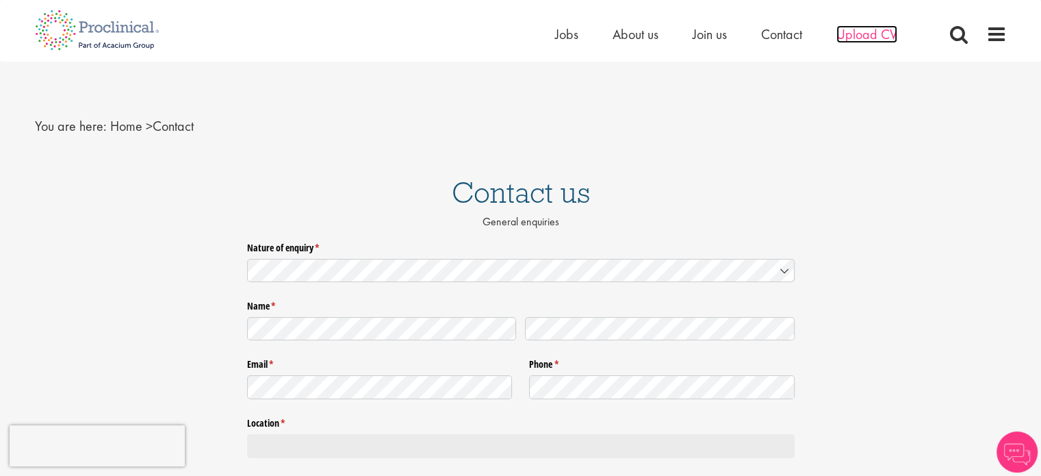
click at [858, 36] on span "Upload CV" at bounding box center [867, 34] width 61 height 18
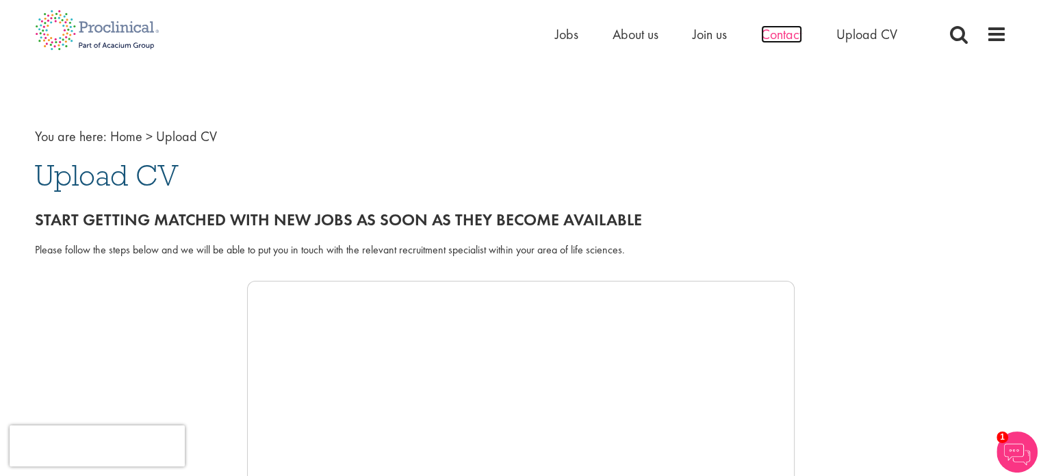
click at [764, 42] on span "Contact" at bounding box center [781, 34] width 41 height 18
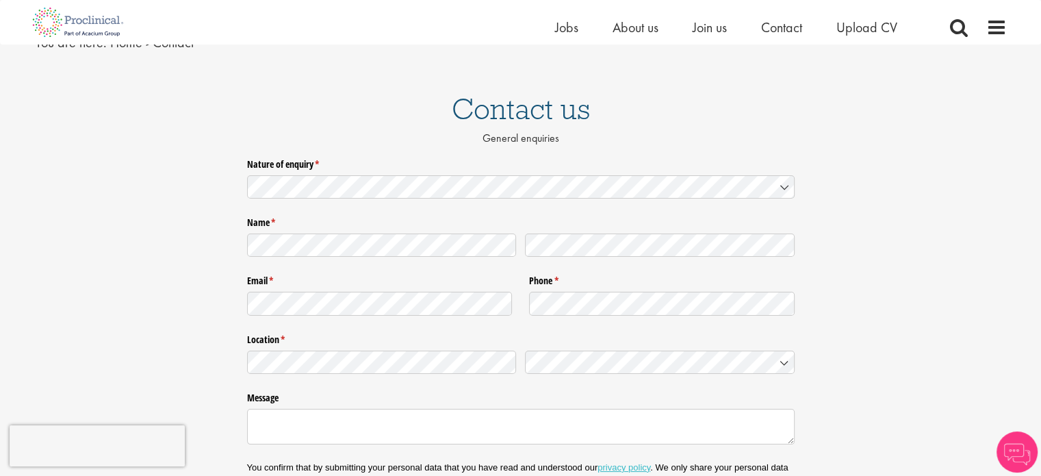
scroll to position [68, 0]
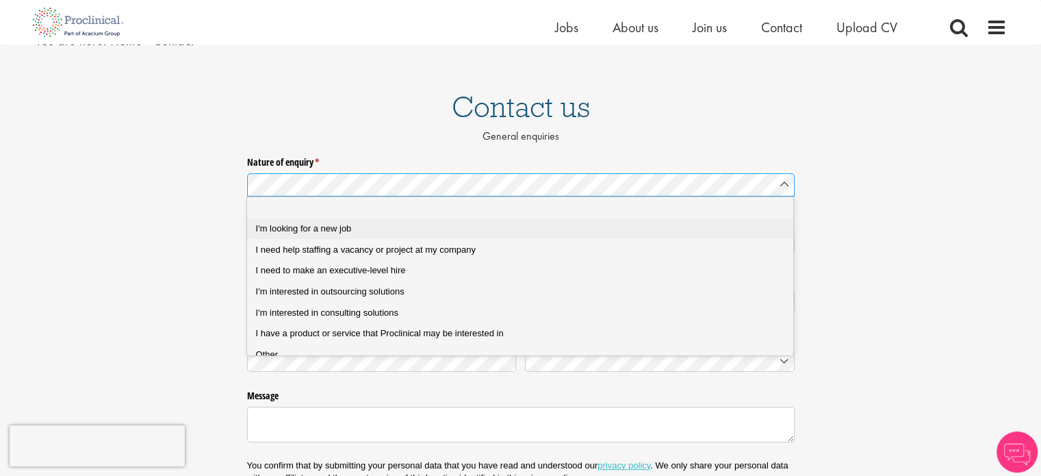
click at [323, 235] on job "I'm looking for a new job" at bounding box center [525, 228] width 557 height 21
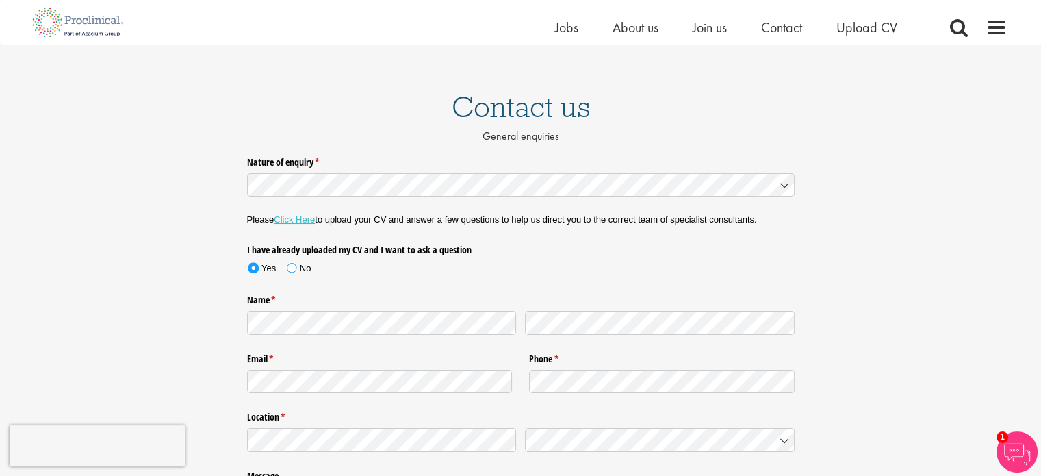
click at [293, 270] on span at bounding box center [292, 268] width 10 height 10
click at [274, 270] on div "Yes" at bounding box center [269, 268] width 14 height 12
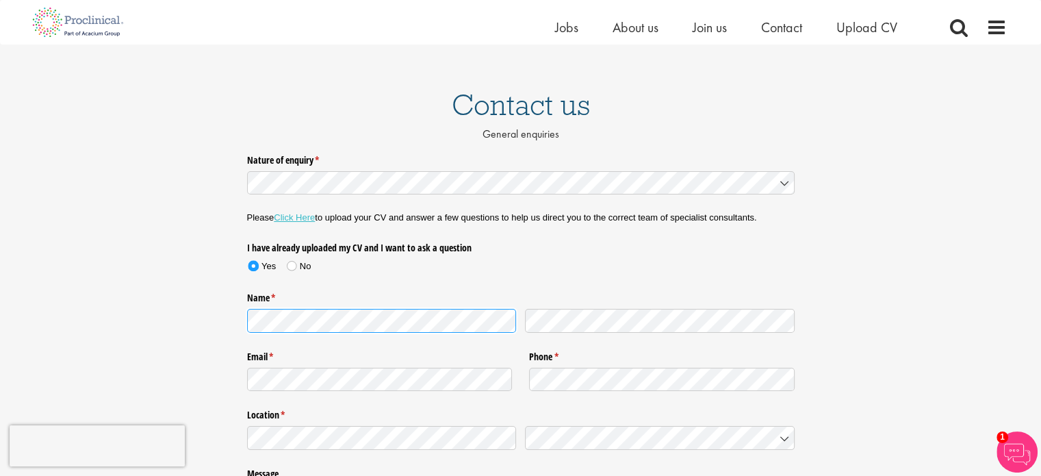
scroll to position [342, 0]
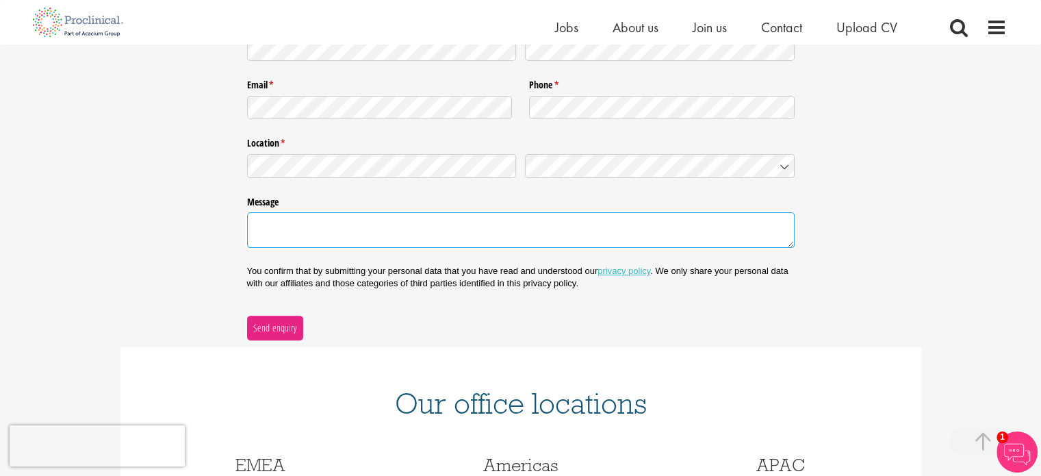
click at [285, 225] on textarea "Message" at bounding box center [521, 230] width 548 height 36
paste textarea "Dear Recruitment Team, I hope you’re well. My name is Aymen Saidi, and I recent…"
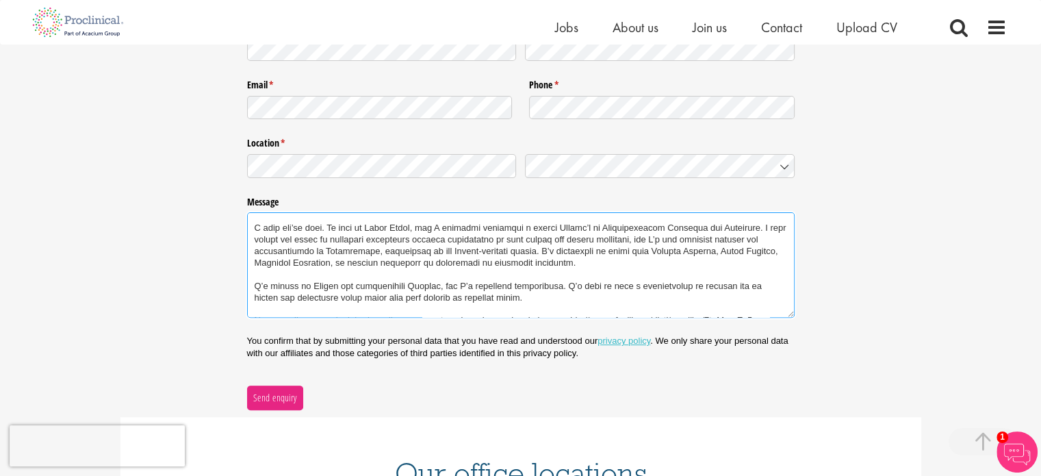
scroll to position [18, 0]
drag, startPoint x: 431, startPoint y: 251, endPoint x: 569, endPoint y: 253, distance: 138.3
click at [569, 253] on textarea "Message" at bounding box center [521, 264] width 548 height 105
type textarea "Dear Recruitment Team, I hope you’re well. My name is Aymen Saidi, and I recent…"
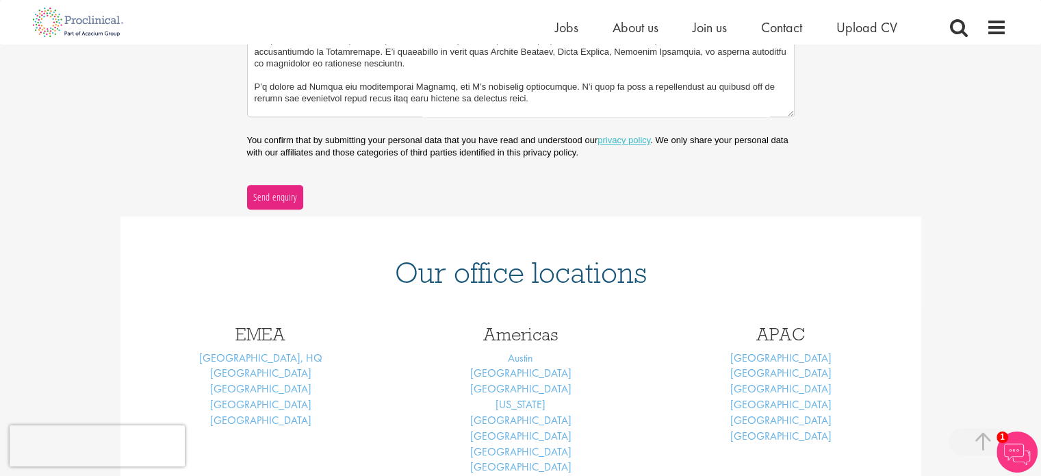
scroll to position [548, 0]
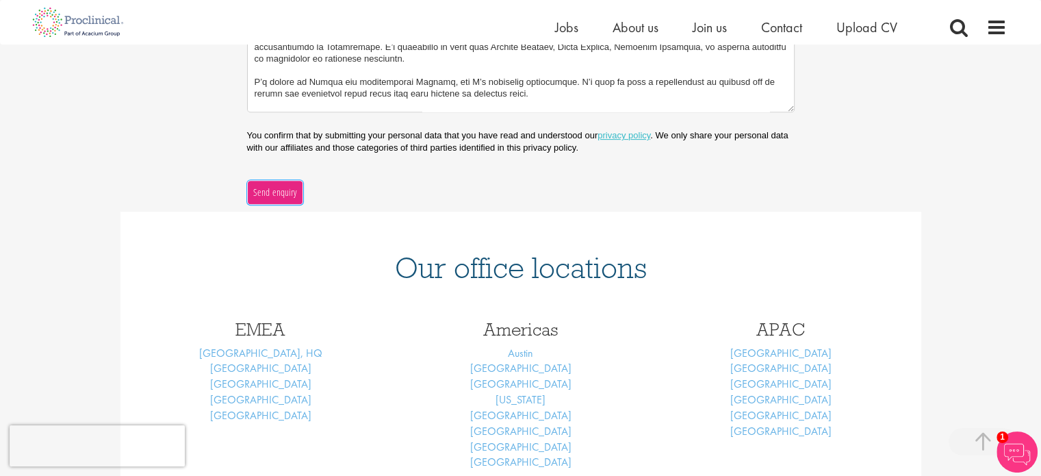
click at [276, 192] on span "Send enquiry" at bounding box center [275, 192] width 44 height 15
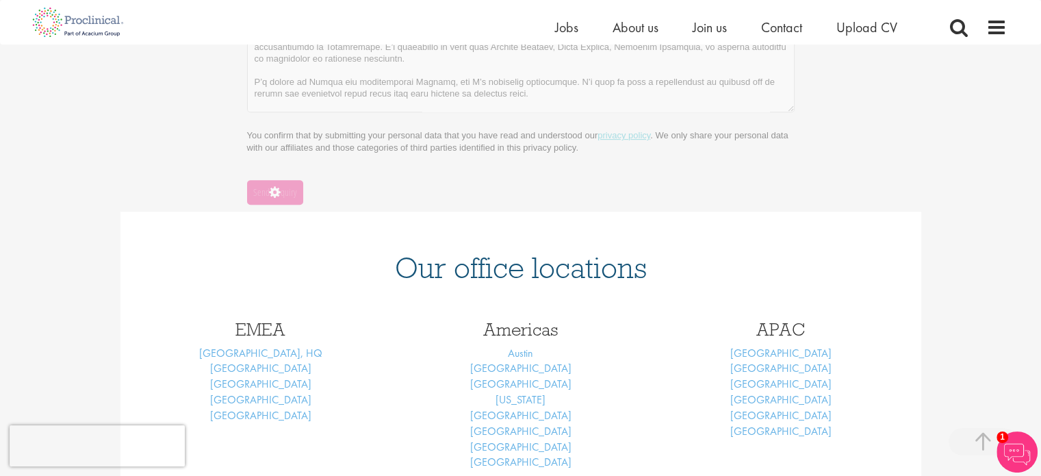
scroll to position [229, 0]
